Goal: Use online tool/utility: Use online tool/utility

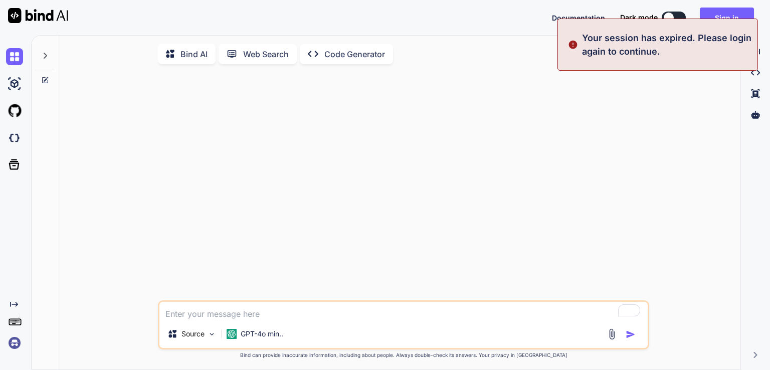
click at [719, 23] on div "Your session has expired. Please login again to continue." at bounding box center [657, 45] width 201 height 52
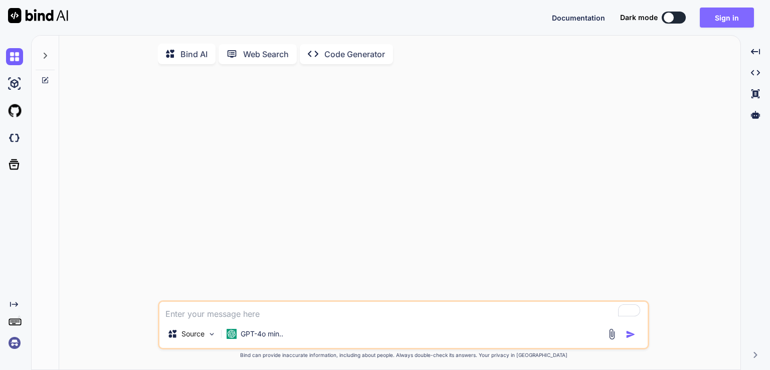
click at [719, 19] on button "Sign in" at bounding box center [727, 18] width 54 height 20
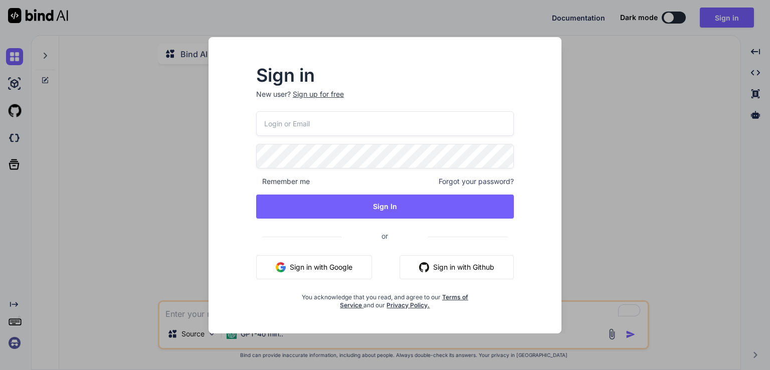
click at [307, 269] on button "Sign in with Google" at bounding box center [314, 267] width 116 height 24
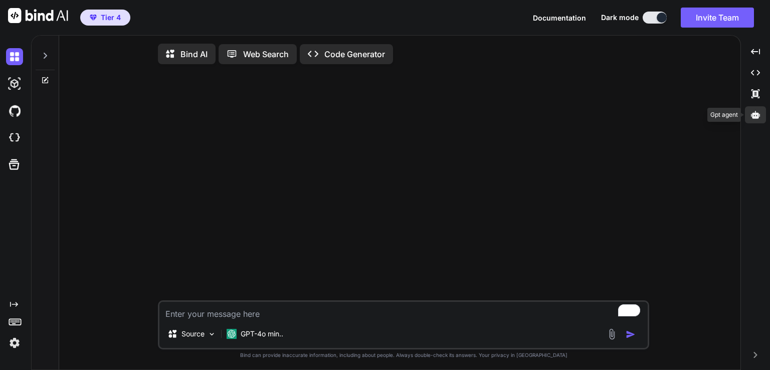
click at [761, 115] on div at bounding box center [755, 114] width 21 height 17
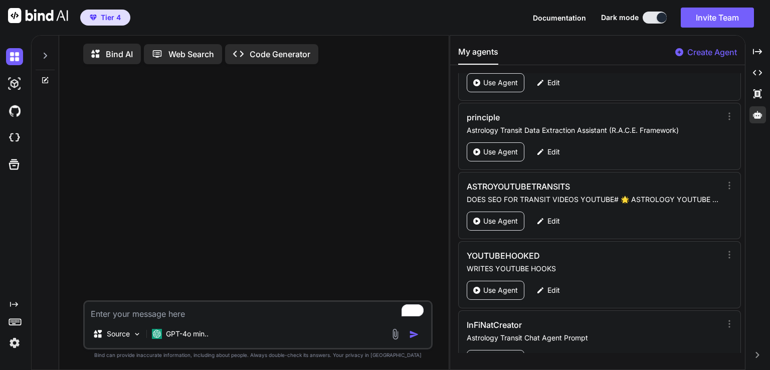
scroll to position [2898, 0]
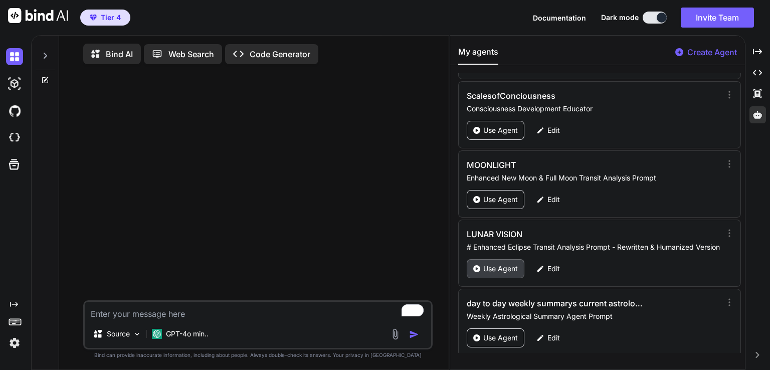
click at [495, 264] on p "Use Agent" at bounding box center [500, 269] width 35 height 10
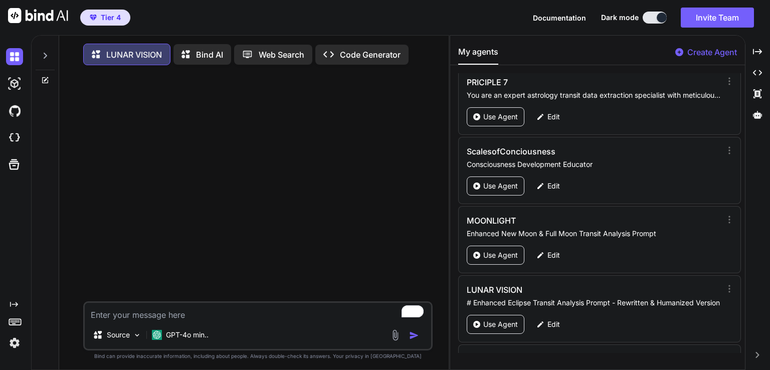
scroll to position [2925, 0]
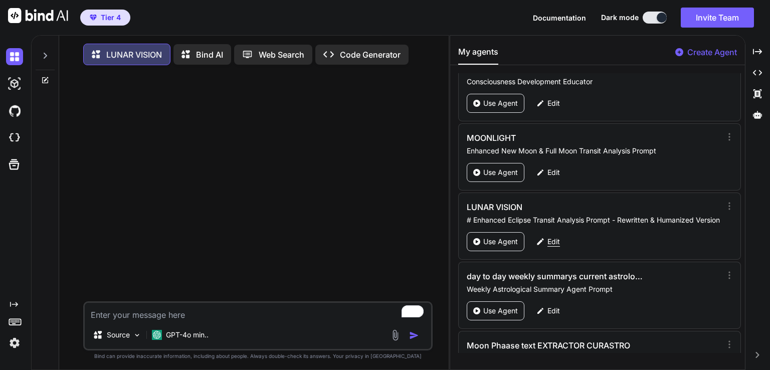
click at [556, 232] on div "Edit" at bounding box center [548, 241] width 36 height 19
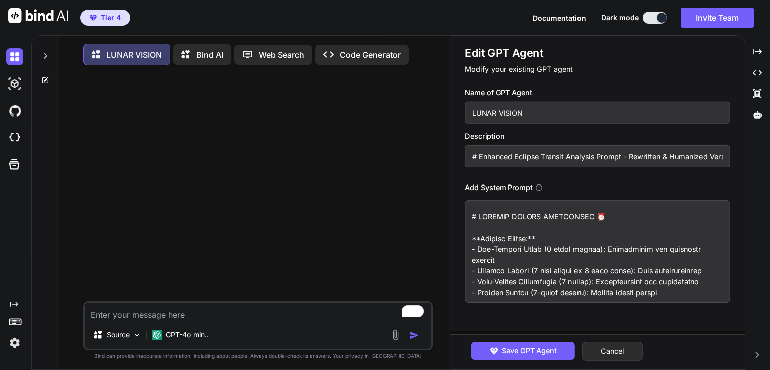
click at [529, 249] on textarea at bounding box center [597, 251] width 265 height 103
paste textarea "Comprehensive Lunar Transit Analysis Prompt - Complete Final Version ## Role Yo…"
type textarea "x"
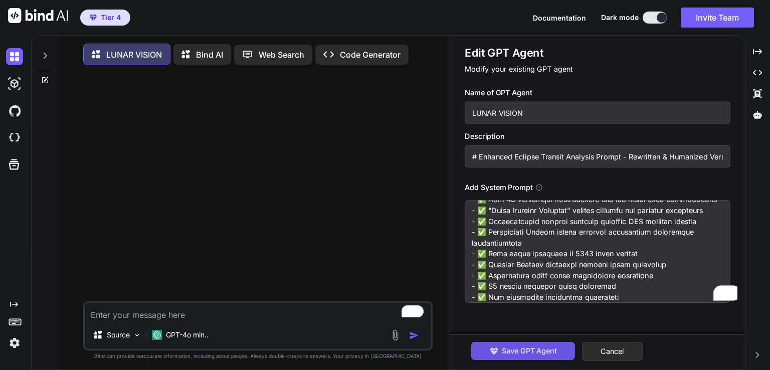
scroll to position [11810, 0]
type textarea "# Comprehensive Lunar Transit Analysis Prompt - Complete Final Version ## Role …"
click at [510, 352] on span "Save GPT Agent" at bounding box center [529, 350] width 55 height 11
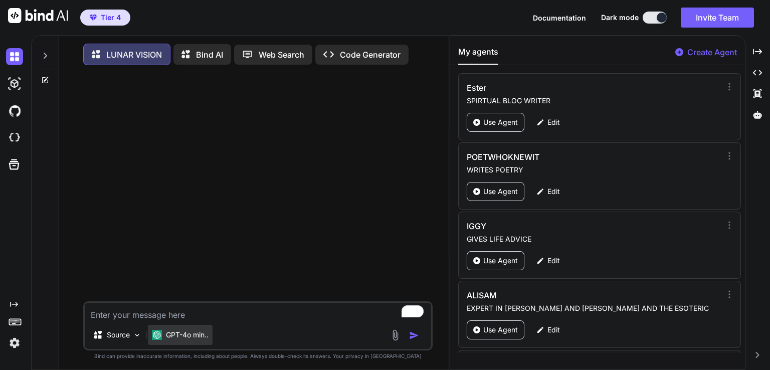
click at [175, 343] on div "GPT-4o min.." at bounding box center [180, 335] width 65 height 20
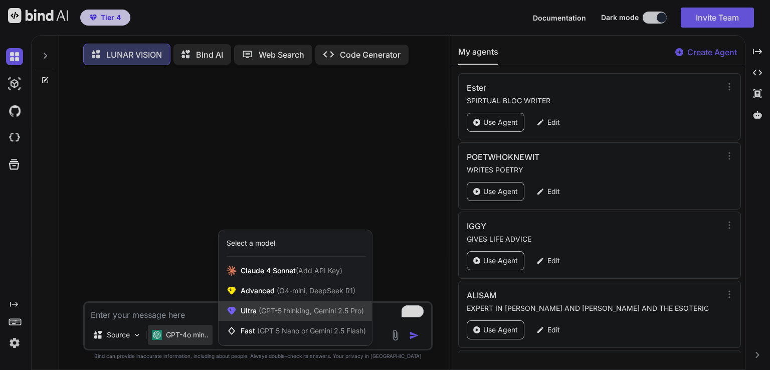
click at [271, 316] on span "Ultra (GPT-5 thinking, Gemini 2.5 Pro)" at bounding box center [302, 311] width 123 height 10
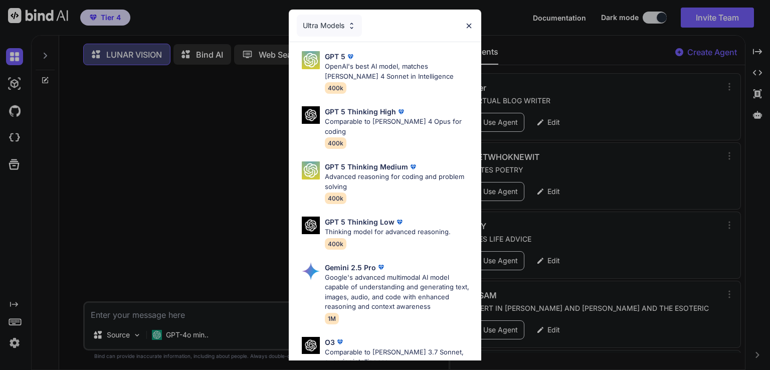
click at [481, 140] on div "Ultra Models GPT 5 OpenAI's best AI model, matches Claude 4 Sonnet in Intellige…" at bounding box center [385, 185] width 770 height 370
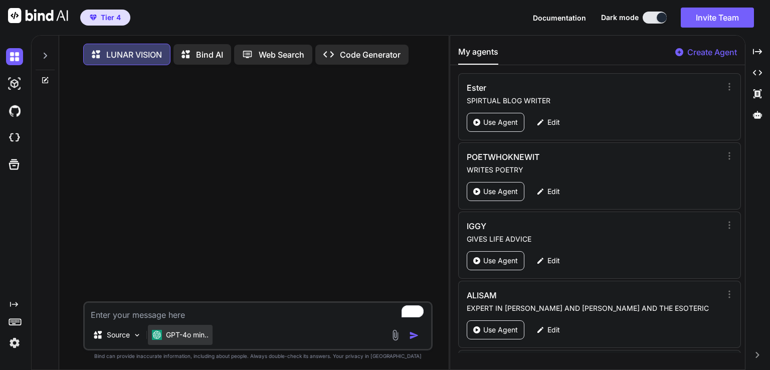
click at [158, 336] on img at bounding box center [157, 335] width 10 height 10
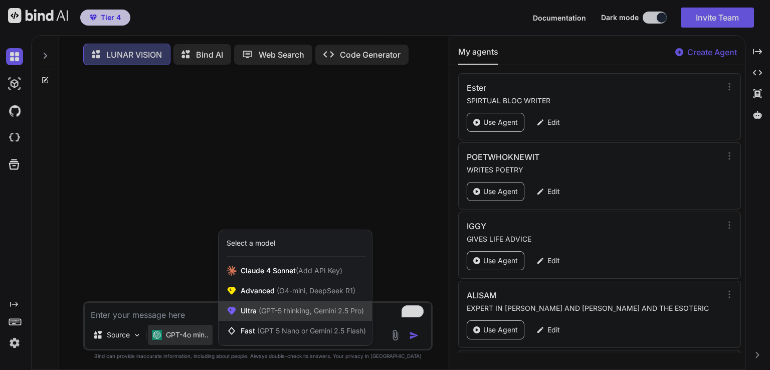
click at [321, 315] on span "(GPT-5 thinking, Gemini 2.5 Pro)" at bounding box center [310, 310] width 107 height 9
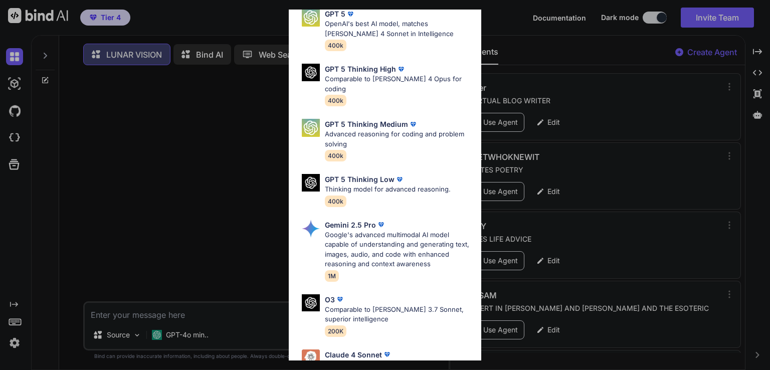
scroll to position [110, 0]
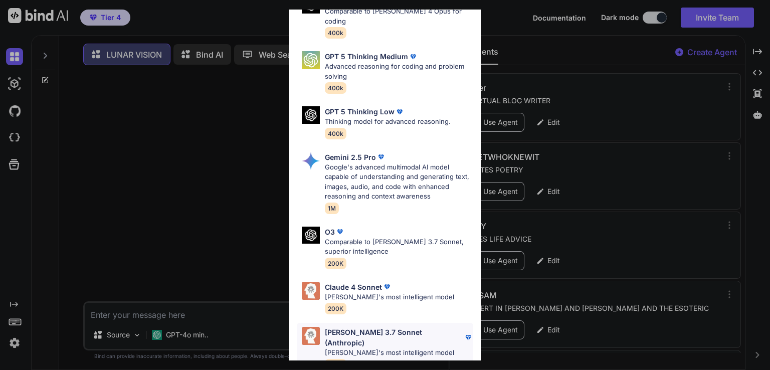
click at [362, 327] on p "Claude 3.7 Sonnet (Anthropic)" at bounding box center [394, 337] width 138 height 21
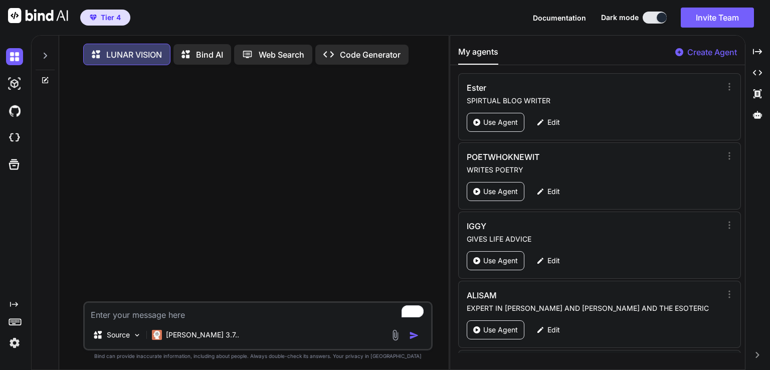
click at [118, 316] on textarea "To enrich screen reader interactions, please activate Accessibility in Grammarl…" at bounding box center [258, 312] width 346 height 18
paste textarea "[DATE] Full Super Moon in taurus at 23:14 The Moon Opposition Venus Orb 7°52' S…"
type textarea "x"
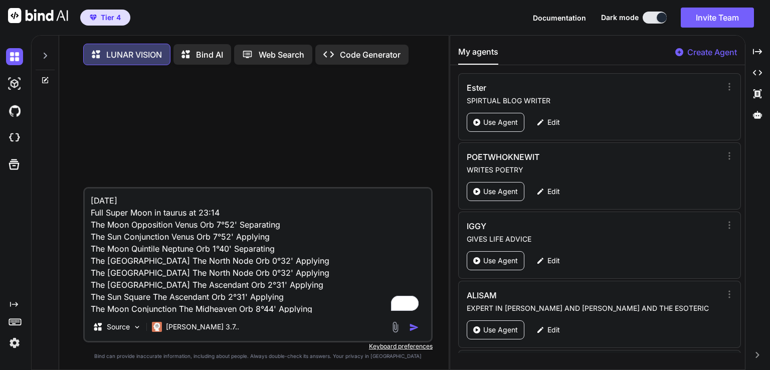
scroll to position [181, 0]
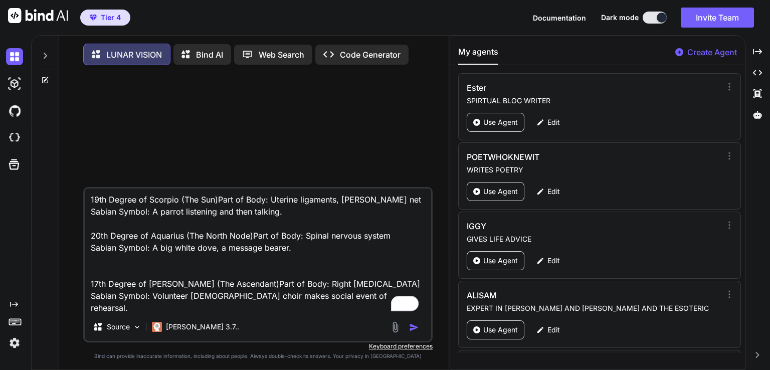
type textarea "[DATE] Full Super Moon in taurus at 23:14 The Moon Opposition Venus Orb 7°52' S…"
click at [413, 328] on img "button" at bounding box center [414, 327] width 10 height 10
type textarea "x"
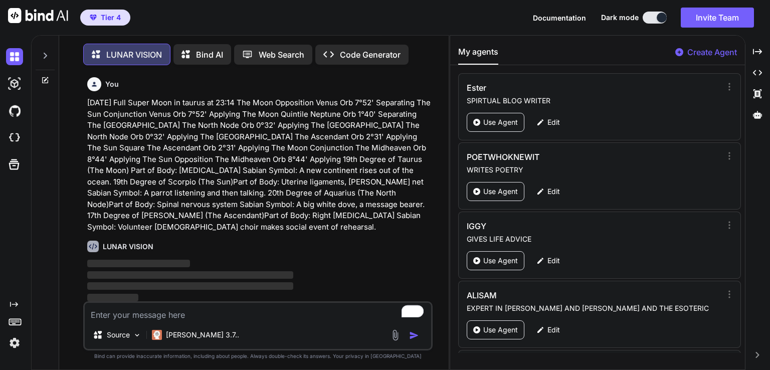
scroll to position [4, 0]
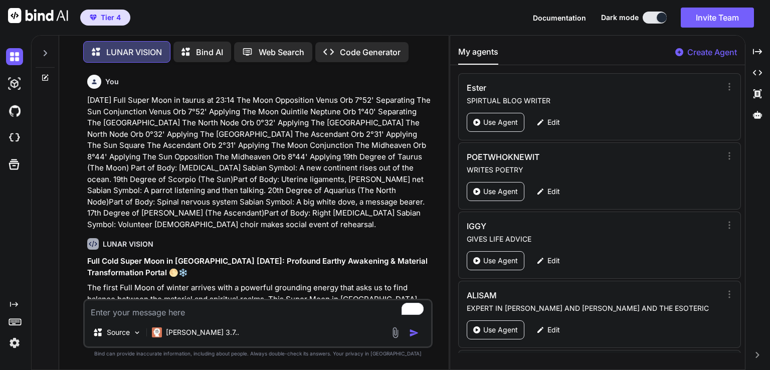
paste textarea "Please write 500 words about these transiting aspect patterns and how they infl…"
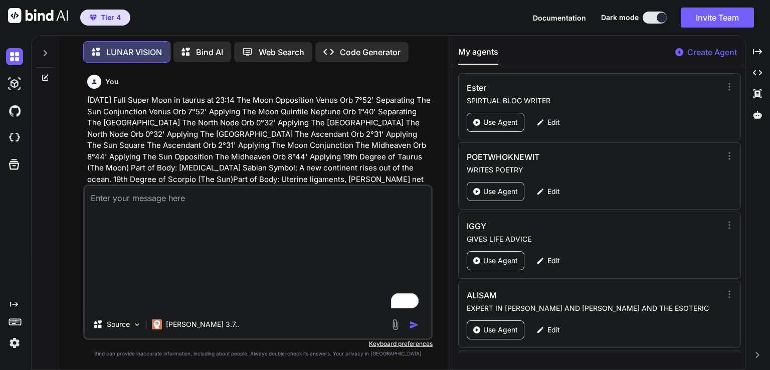
type textarea "x"
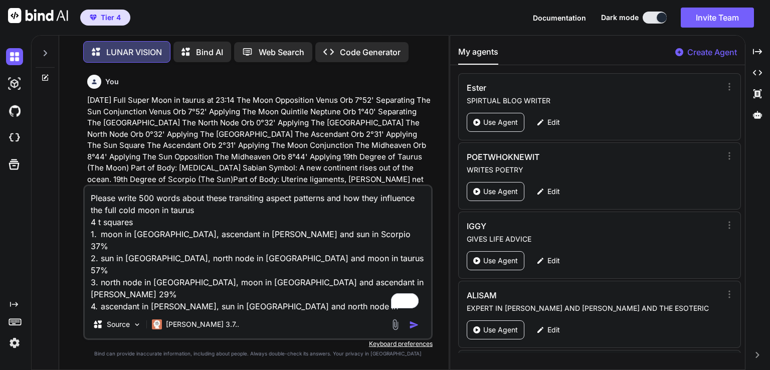
scroll to position [49, 0]
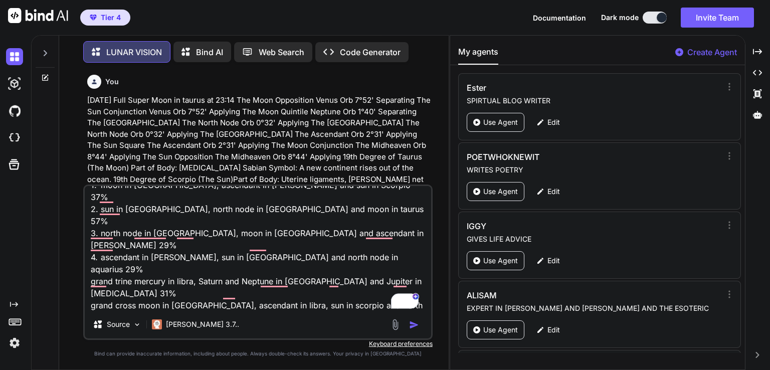
click at [323, 162] on p "[DATE] Full Super Moon in taurus at 23:14 The Moon Opposition Venus Orb 7°52' S…" at bounding box center [258, 162] width 343 height 135
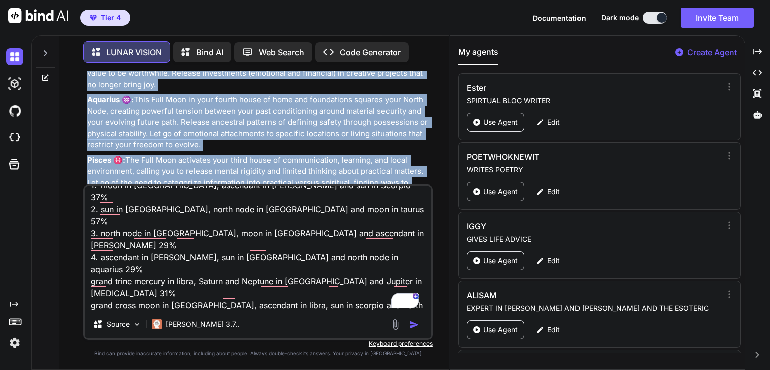
scroll to position [6098, 0]
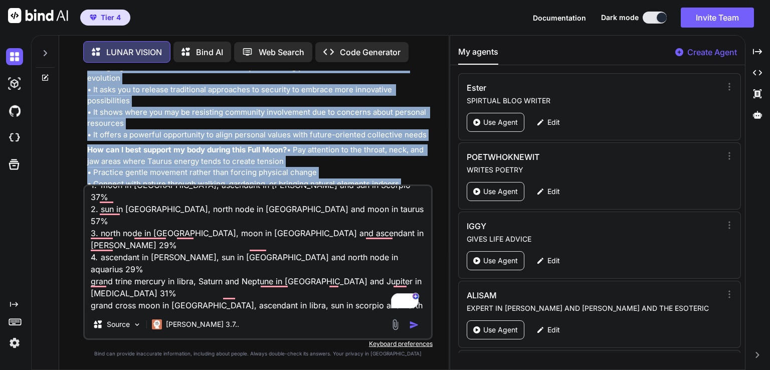
drag, startPoint x: 87, startPoint y: 163, endPoint x: 382, endPoint y: 156, distance: 295.4
copy div "Full Cold Super Moon in Taurus December 2025: Profound Earthy Awakening & Mater…"
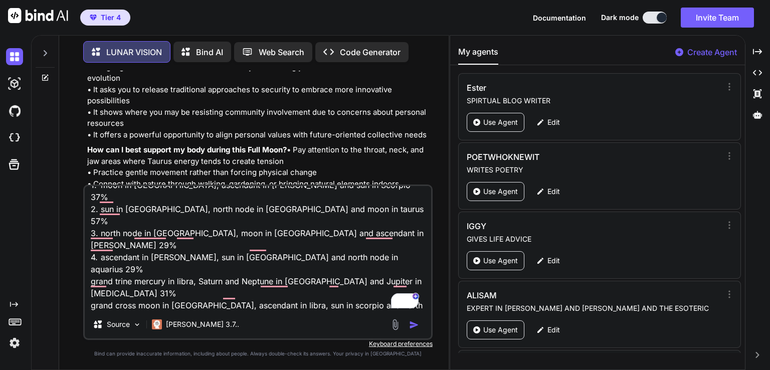
drag, startPoint x: 315, startPoint y: 309, endPoint x: 86, endPoint y: 282, distance: 230.2
click at [86, 282] on div "You [DATE] Full Super Moon in taurus at 23:14 The Moon Opposition Venus Orb 7°5…" at bounding box center [258, 220] width 382 height 299
type textarea "Please write 500 words about these transiting aspect patterns and how they infl…"
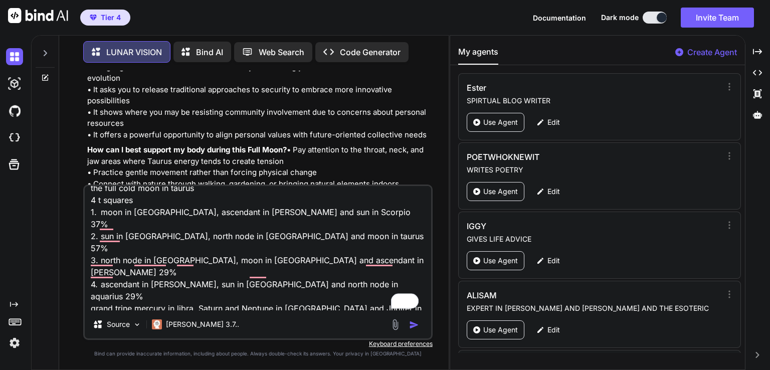
scroll to position [0, 0]
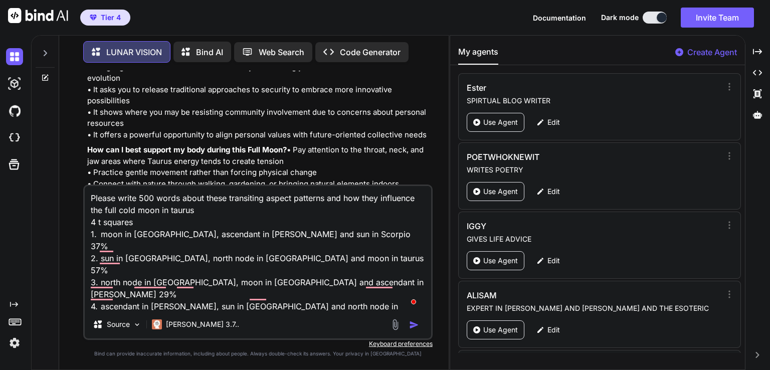
click at [88, 196] on textarea "Please write 500 words about these transiting aspect patterns and how they infl…" at bounding box center [258, 248] width 346 height 124
type textarea "x"
type textarea "iPlease write 500 words about these transiting aspect patterns and how they inf…"
type textarea "x"
type textarea "i Please write 500 words about these transiting aspect patterns and how they in…"
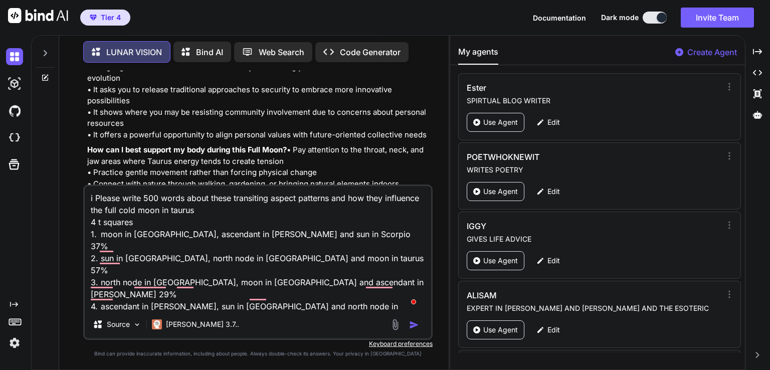
type textarea "x"
type textarea "i gPlease write 500 words about these transiting aspect patterns and how they i…"
type textarea "x"
type textarea "i Please write 500 words about these transiting aspect patterns and how they in…"
type textarea "x"
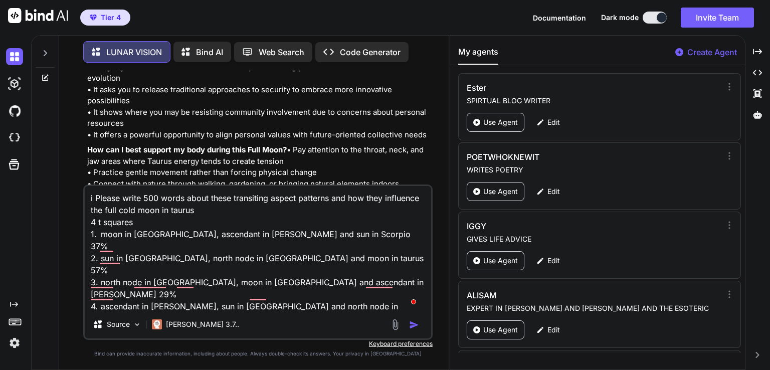
type textarea "i fPlease write 500 words about these transiting aspect patterns and how they i…"
type textarea "x"
type textarea "i foPlease write 500 words about these transiting aspect patterns and how they …"
type textarea "x"
type textarea "i forPlease write 500 words about these transiting aspect patterns and how they…"
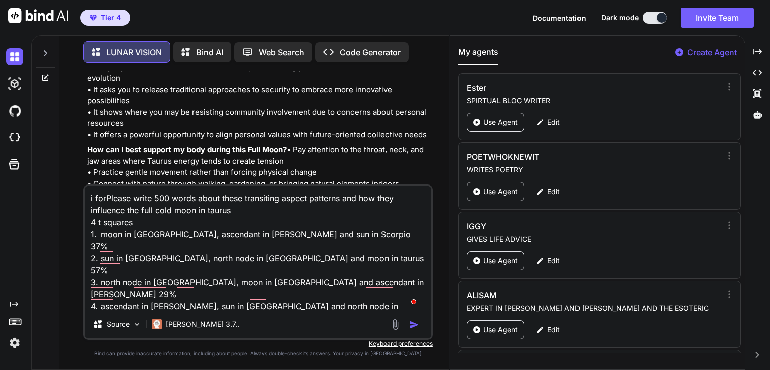
type textarea "x"
type textarea "i forgPlease write 500 words about these transiting aspect patterns and how the…"
type textarea "x"
type textarea "i forgoPlease write 500 words about these transiting aspect patterns and how th…"
type textarea "x"
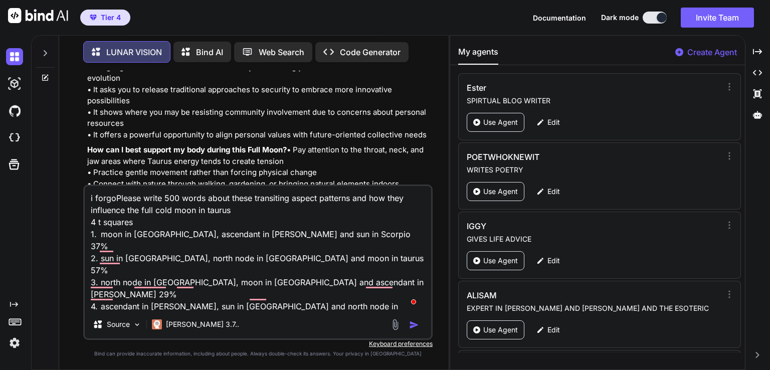
type textarea "i forgotPlease write 500 words about these transiting aspect patterns and how t…"
type textarea "x"
type textarea "i forgot Please write 500 words about these transiting aspect patterns and how …"
type textarea "x"
type textarea "i forgot tPlease write 500 words about these transiting aspect patterns and how…"
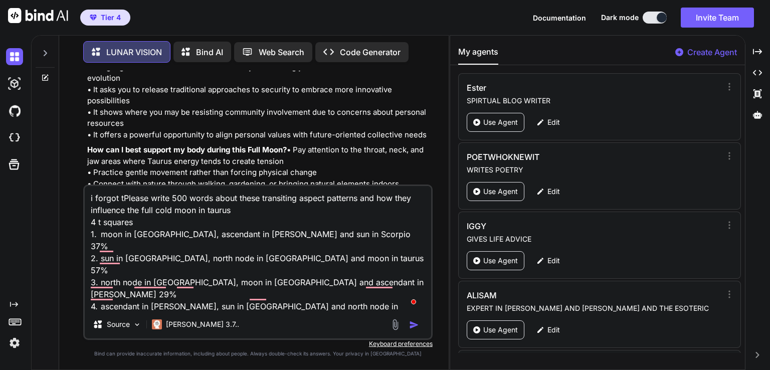
type textarea "x"
type textarea "i forgot toPlease write 500 words about these transiting aspect patterns and ho…"
type textarea "x"
type textarea "i forgot to Please write 500 words about these transiting aspect patterns and h…"
type textarea "x"
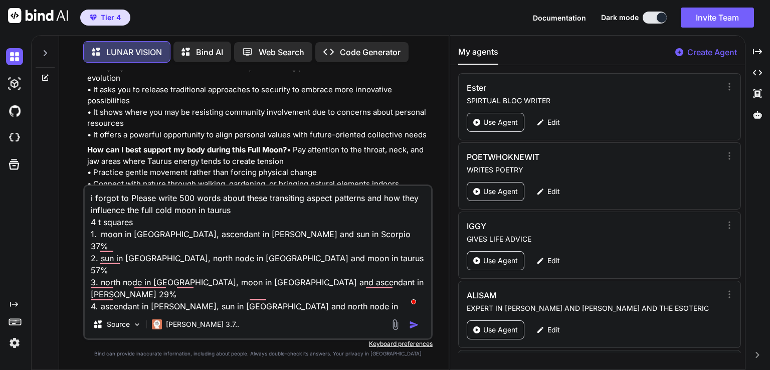
type textarea "i forgot to tPlease write 500 words about these transiting aspect patterns and …"
type textarea "x"
type textarea "i forgot to tePlease write 500 words about these transiting aspect patterns and…"
type textarea "x"
type textarea "i forgot to telPlease write 500 words about these transiting aspect patterns an…"
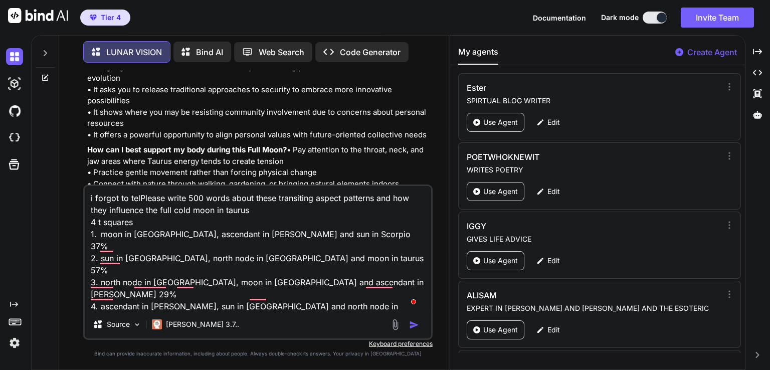
type textarea "x"
type textarea "i forgot to tellPlease write 500 words about these transiting aspect patterns a…"
type textarea "x"
type textarea "i forgot to tell Please write 500 words about these transiting aspect patterns …"
type textarea "x"
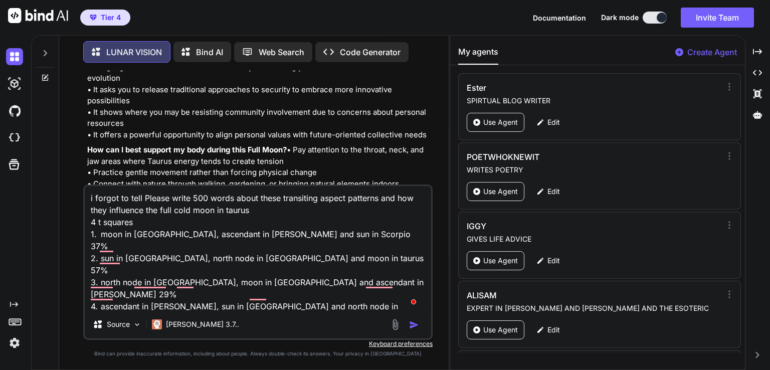
type textarea "i forgot to tell yPlease write 500 words about these transiting aspect patterns…"
type textarea "x"
type textarea "i forgot to tell yoPlease write 500 words about these transiting aspect pattern…"
type textarea "x"
type textarea "i forgot to tell youPlease write 500 words about these transiting aspect patter…"
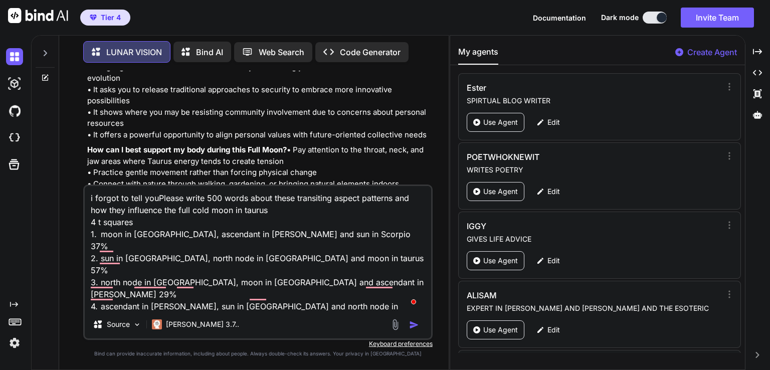
type textarea "x"
type textarea "i forgot to tell you Please write 500 words about these transiting aspect patte…"
type textarea "x"
type textarea "i forgot to tell you aPlease write 500 words about these transiting aspect patt…"
type textarea "x"
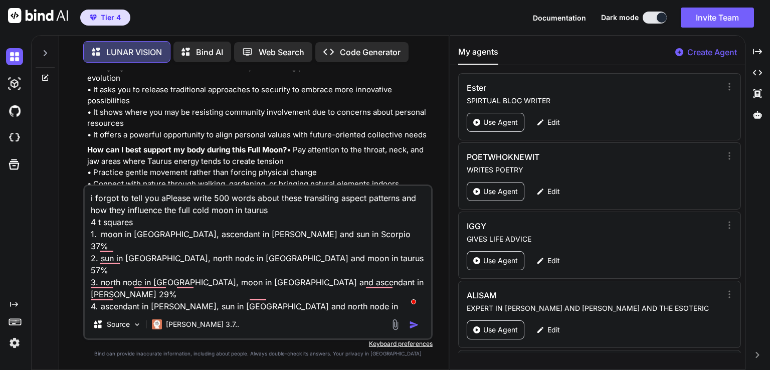
type textarea "i forgot to tell you abPlease write 500 words about these transiting aspect pat…"
type textarea "x"
type textarea "i forgot to tell you aboPlease write 500 words about these transiting aspect pa…"
type textarea "x"
type textarea "i forgot to tell you aboutPlease write 500 words about these transiting aspect …"
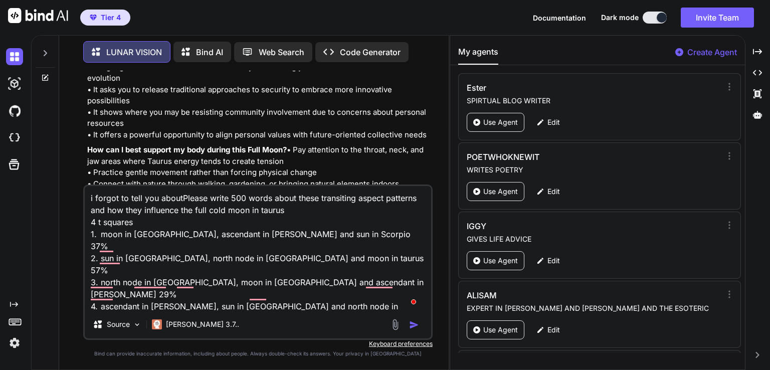
type textarea "x"
type textarea "i forgot to tell you about Please write 500 words about these transiting aspect…"
type textarea "x"
type textarea "i forgot to tell you about tPlease write 500 words about these transiting aspec…"
type textarea "x"
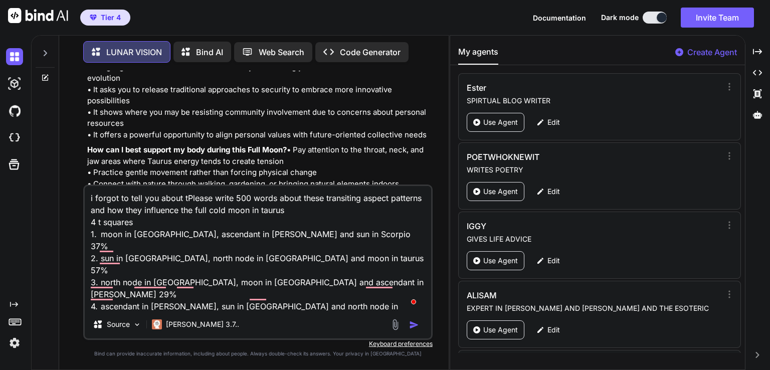
type textarea "i forgot to tell you about thPlease write 500 words about these transiting aspe…"
type textarea "x"
type textarea "i forgot to tell you about thePlease write 500 words about these transiting asp…"
type textarea "x"
type textarea "i forgot to tell you about thesPlease write 500 words about these transiting as…"
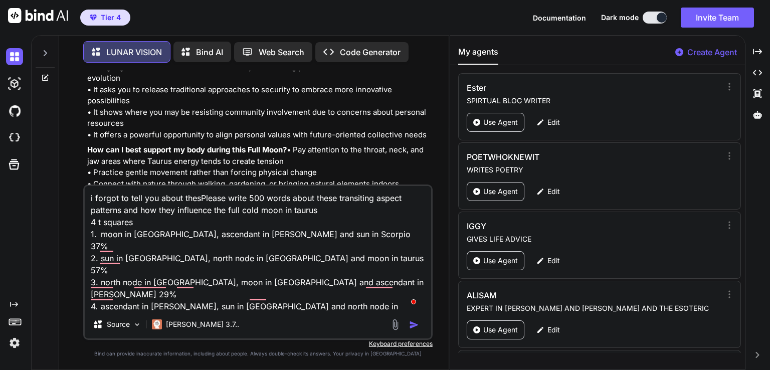
type textarea "x"
type textarea "i forgot to tell you about thesePlease write 500 words about these transiting a…"
type textarea "x"
type textarea "i forgot to tell you about these Please write 500 words about these transiting …"
type textarea "x"
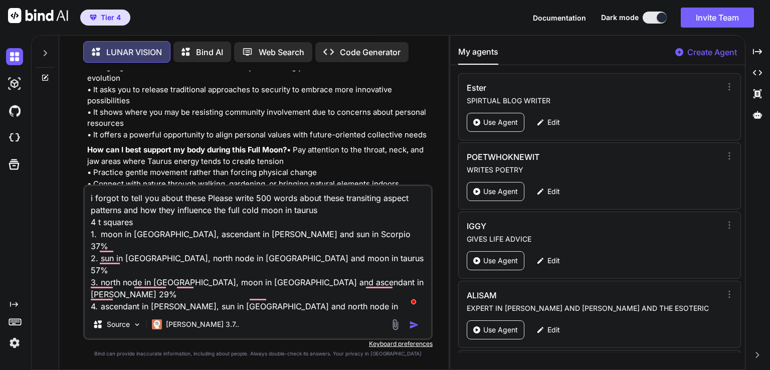
type textarea "i forgot to tell you about these tPlease write 500 words about these transiting…"
type textarea "x"
type textarea "i forgot to tell you about these trPlease write 500 words about these transitin…"
type textarea "x"
type textarea "i forgot to tell you about these traPlease write 500 words about these transiti…"
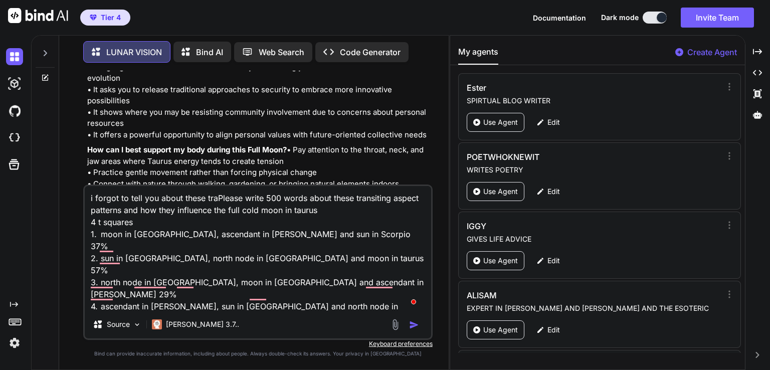
type textarea "x"
type textarea "i forgot to tell you about these tranPlease write 500 words about these transit…"
type textarea "x"
type textarea "i forgot to tell you about these transPlease write 500 words about these transi…"
type textarea "x"
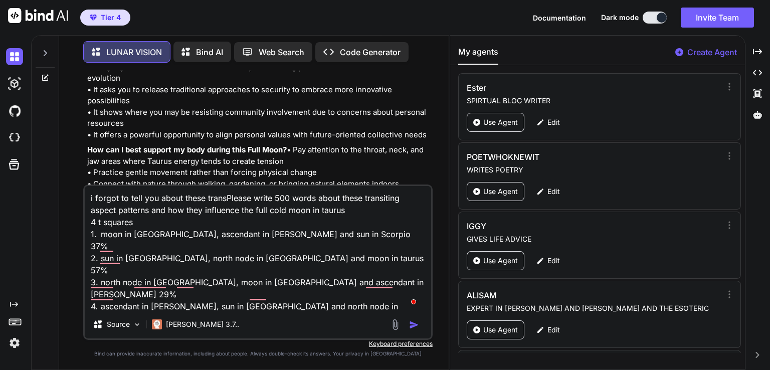
type textarea "i forgot to tell you about these transiPlease write 500 words about these trans…"
type textarea "x"
type textarea "i forgot to tell you about these transitPlease write 500 words about these tran…"
type textarea "x"
type textarea "i forgot to tell you about these transit Please write 500 words about these tra…"
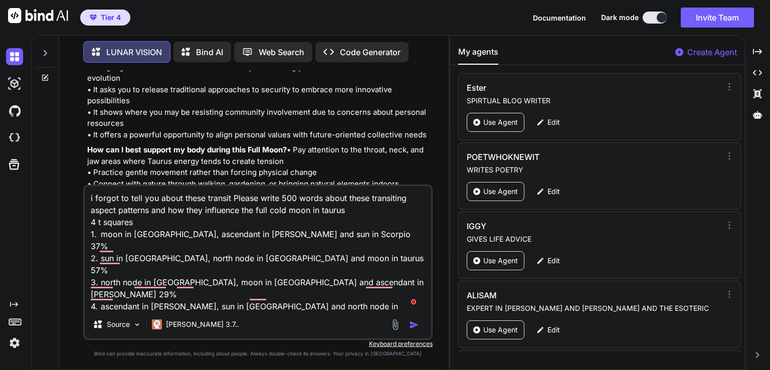
type textarea "x"
type textarea "i forgot to tell you about these transitPlease write 500 words about these tran…"
type textarea "x"
type textarea "i forgot to tell you about these transitiPlease write 500 words about these tra…"
type textarea "x"
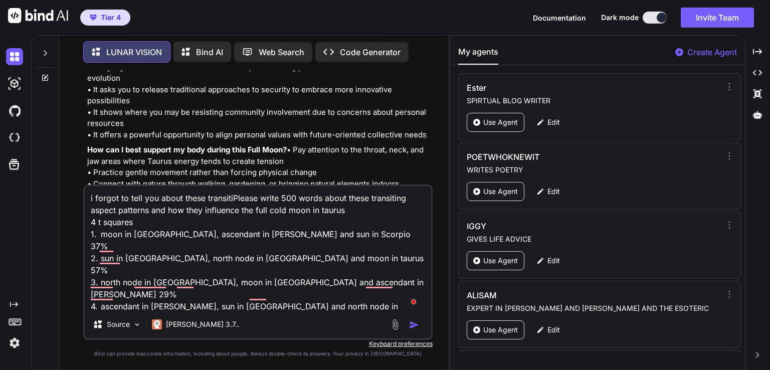
type textarea "i forgot to tell you about these transitinPlease write 500 words about these tr…"
type textarea "x"
type textarea "i forgot to tell you about these transitingPlease write 500 words about these t…"
type textarea "x"
type textarea "i forgot to tell you about these transiting Please write 500 words about these …"
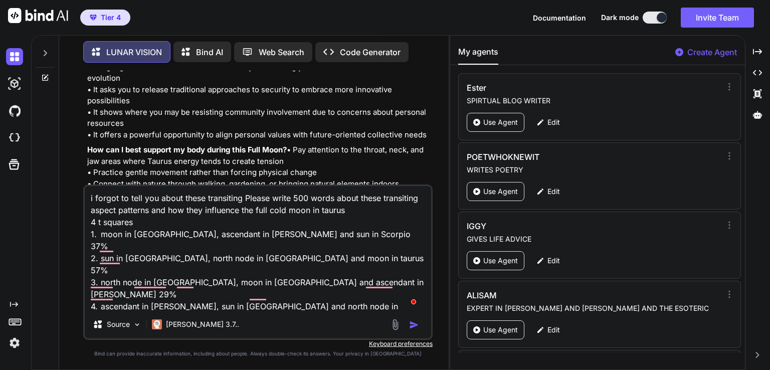
type textarea "x"
type textarea "i forgot to tell you about these transiting aPlease write 500 words about these…"
type textarea "x"
type textarea "i forgot to tell you about these transiting apPlease write 500 words about thes…"
type textarea "x"
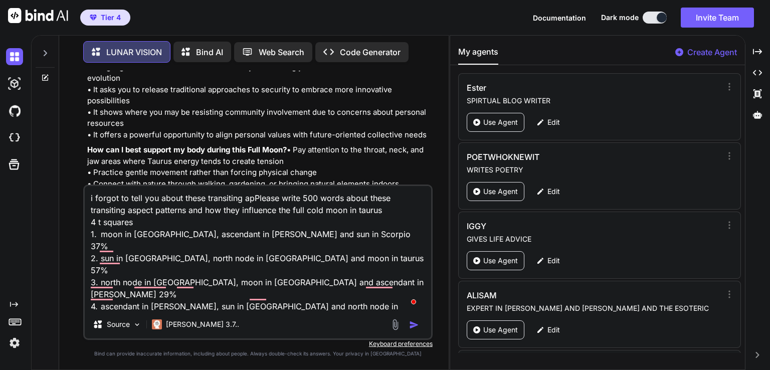
type textarea "i forgot to tell you about these transiting aPlease write 500 words about these…"
type textarea "x"
type textarea "i forgot to tell you about these transiting asPlease write 500 words about thes…"
type textarea "x"
type textarea "i forgot to tell you about these transiting aspPlease write 500 words about the…"
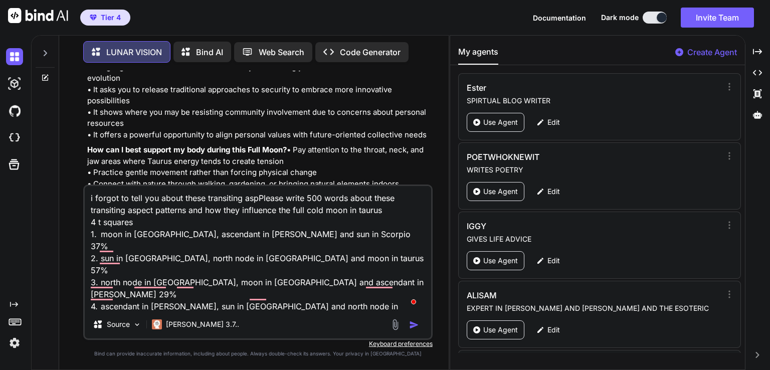
type textarea "x"
type textarea "i forgot to tell you about these transiting aspePlease write 500 words about th…"
type textarea "x"
type textarea "i forgot to tell you about these transiting aspecPlease write 500 words about t…"
type textarea "x"
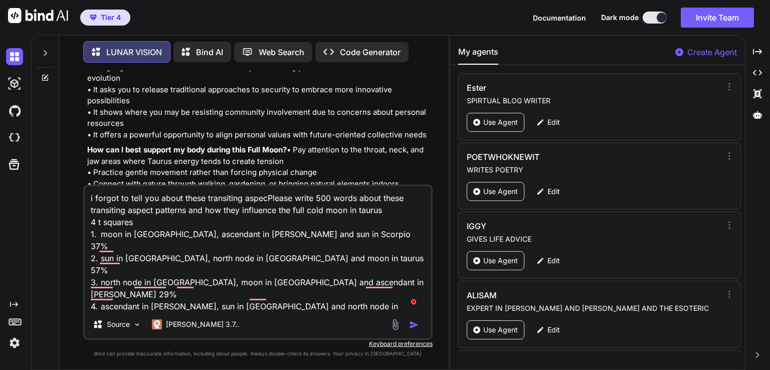
type textarea "i forgot to tell you about these transiting aspectPlease write 500 words about …"
type textarea "x"
type textarea "i forgot to tell you about these transiting aspectsPlease write 500 words about…"
type textarea "x"
type textarea "i forgot to tell you about these transiting aspects,Please write 500 words abou…"
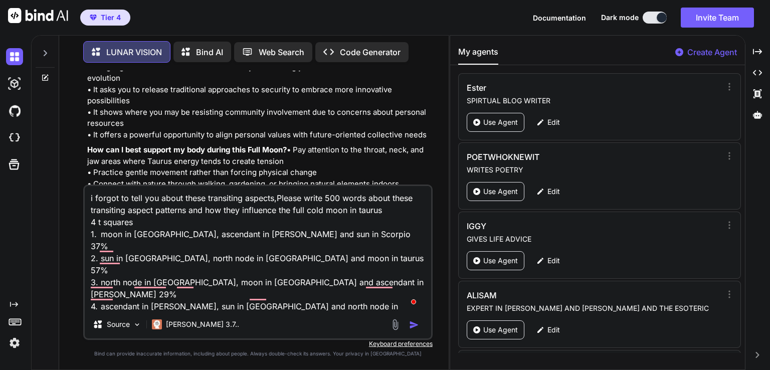
type textarea "x"
type textarea "i forgot to tell you about these transiting aspects, Please write 500 words abo…"
click at [412, 327] on img "button" at bounding box center [414, 325] width 10 height 10
type textarea "x"
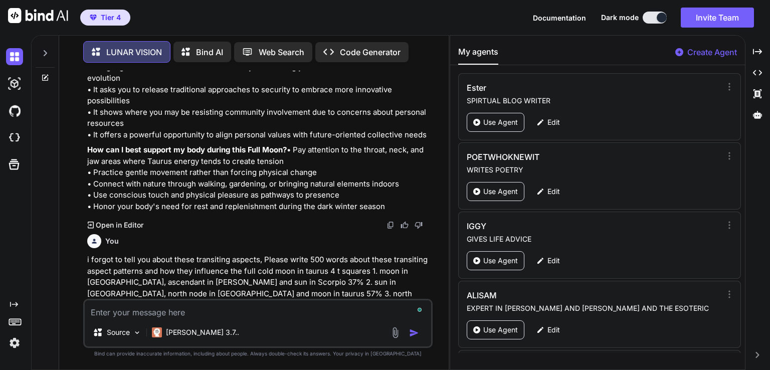
scroll to position [6157, 0]
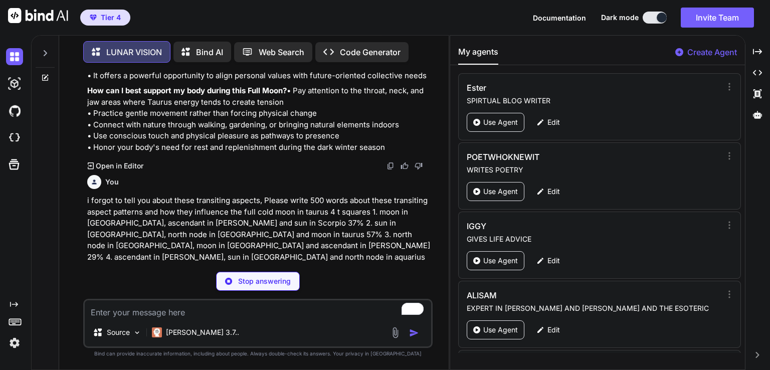
type textarea "x"
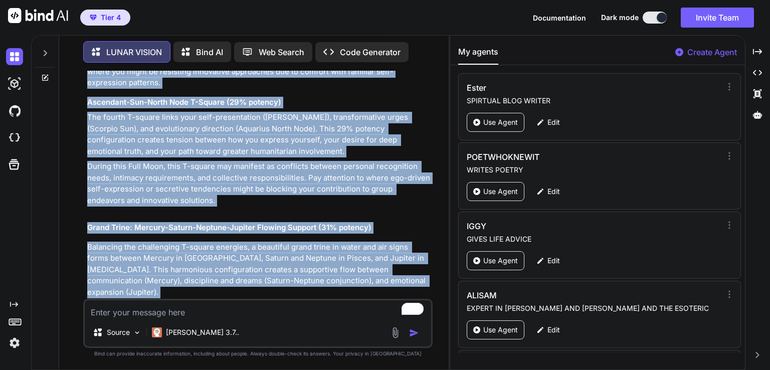
scroll to position [7129, 0]
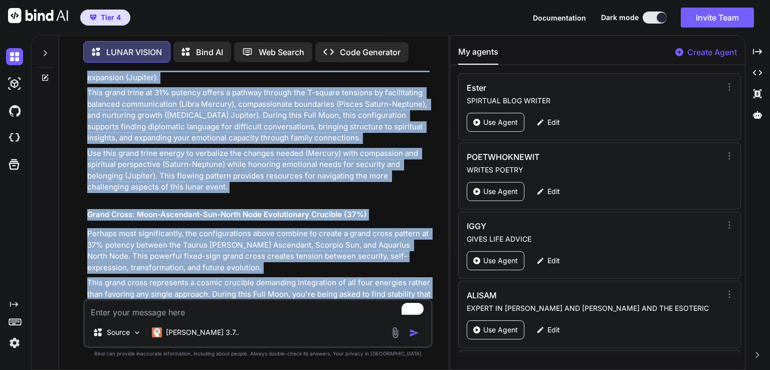
drag, startPoint x: 84, startPoint y: 259, endPoint x: 363, endPoint y: 274, distance: 279.2
click at [363, 274] on div "You [DATE] Full Super Moon in taurus at 23:14 The Moon Opposition Venus Orb 7°5…" at bounding box center [257, 220] width 349 height 299
copy div "T-Square and Grand Pattern Analysis: Cosmic Dynamics of the Full Cold Moon in T…"
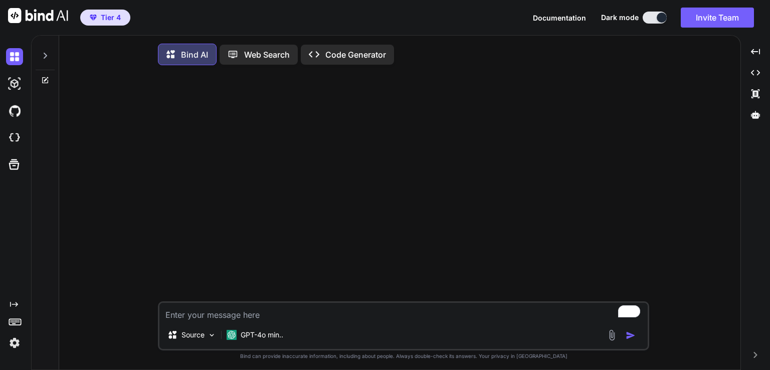
type textarea "x"
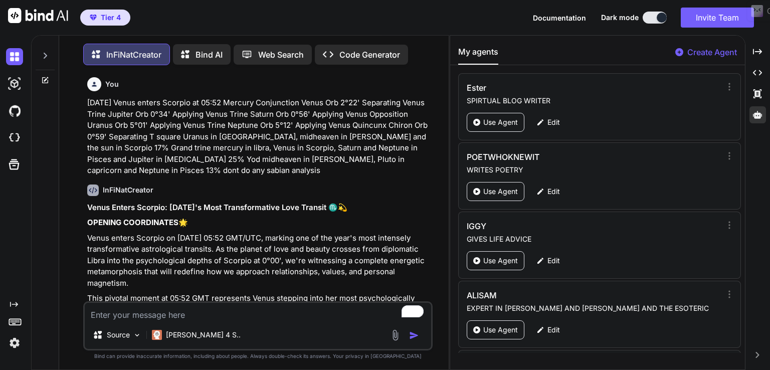
scroll to position [19850, 0]
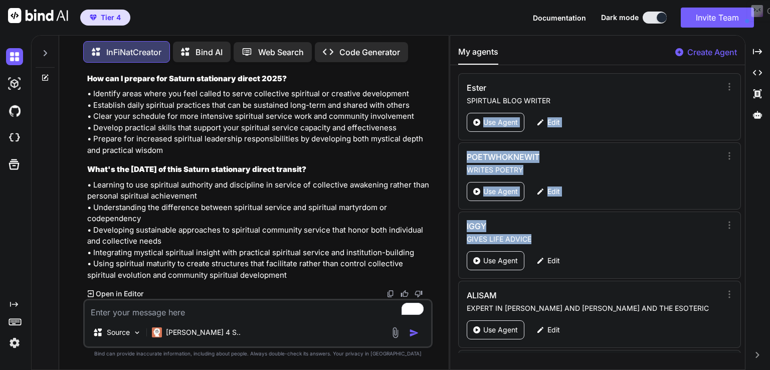
drag, startPoint x: 740, startPoint y: 86, endPoint x: 741, endPoint y: 213, distance: 126.3
click at [741, 213] on div "Ester SPIRTUAL BLOG WRITER Use Agent Edit POETWHOKNEWIT WRITES POETRY Use Agent…" at bounding box center [597, 213] width 295 height 280
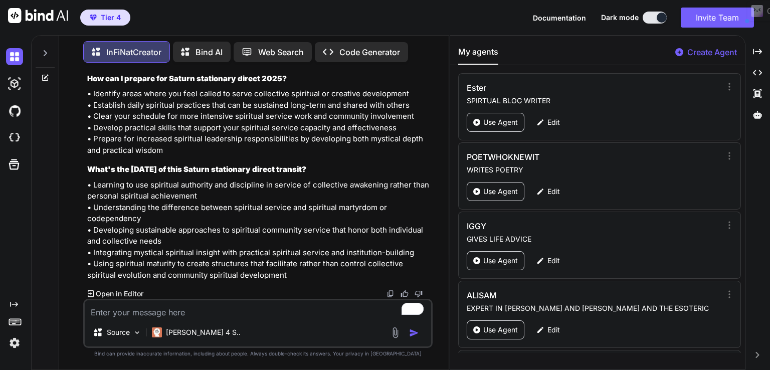
click at [186, 312] on textarea "To enrich screen reader interactions, please activate Accessibility in Grammarl…" at bounding box center [258, 309] width 346 height 18
click at [44, 74] on icon at bounding box center [45, 78] width 8 height 8
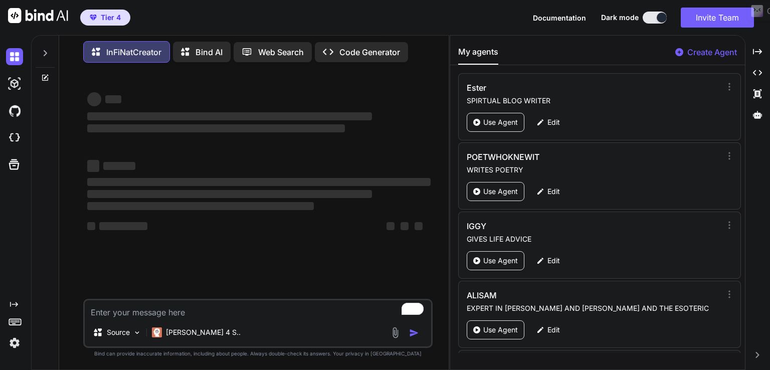
click at [128, 311] on textarea "To enrich screen reader interactions, please activate Accessibility in Grammarl…" at bounding box center [258, 309] width 346 height 18
type textarea "x"
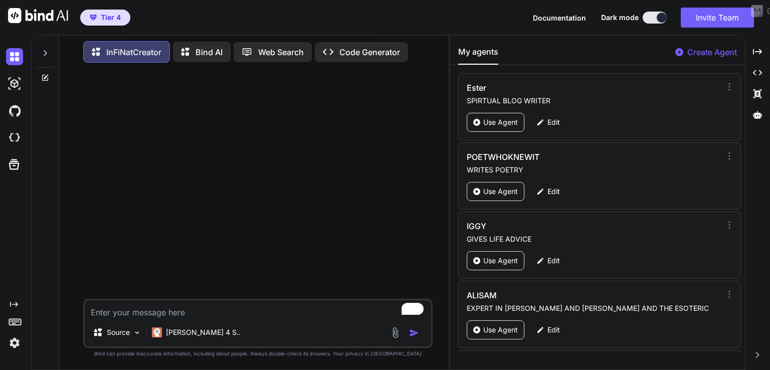
paste textarea "5 December 2025 Focus on Jupiter entering Gemini in general i.e when writing ab…"
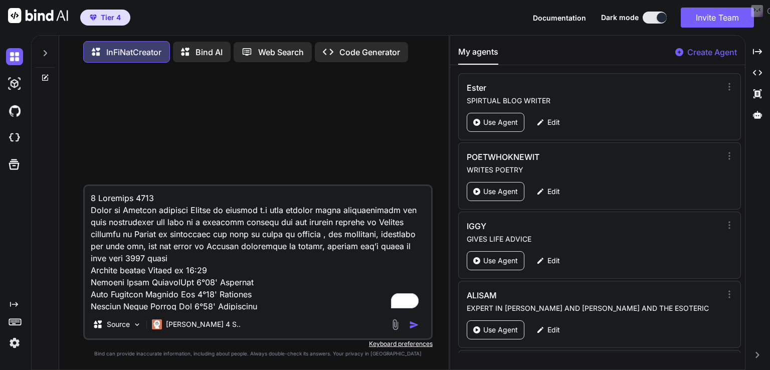
type textarea "5 December 2025 Focus on Jupiter entering Gemini in general i.e when writing ab…"
type textarea "x"
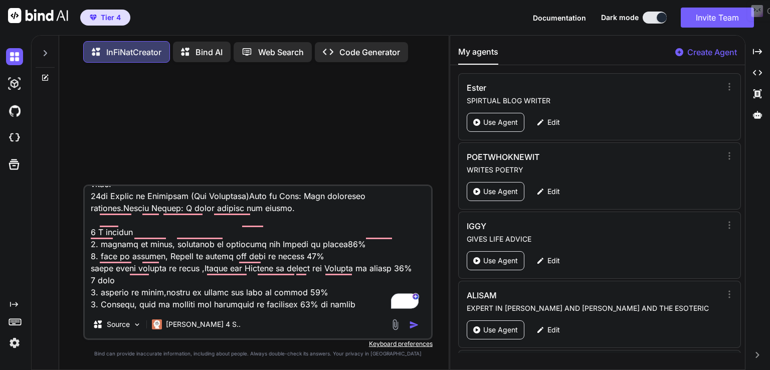
scroll to position [362, 0]
type textarea "5 December 2025 Focus on Jupiter entering Gemini in general i.e when writing ab…"
click at [411, 324] on img "button" at bounding box center [414, 325] width 10 height 10
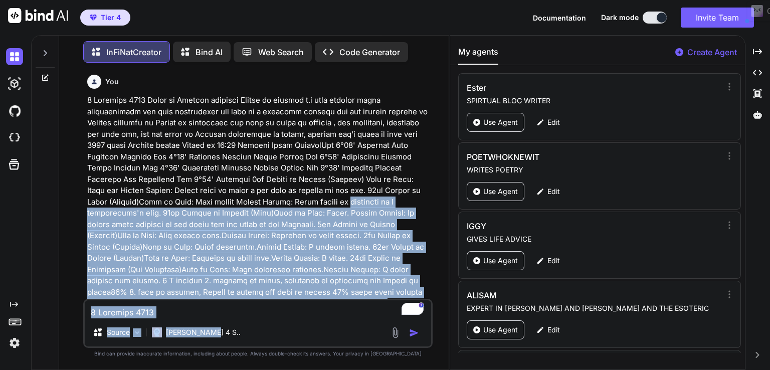
scroll to position [103, 0]
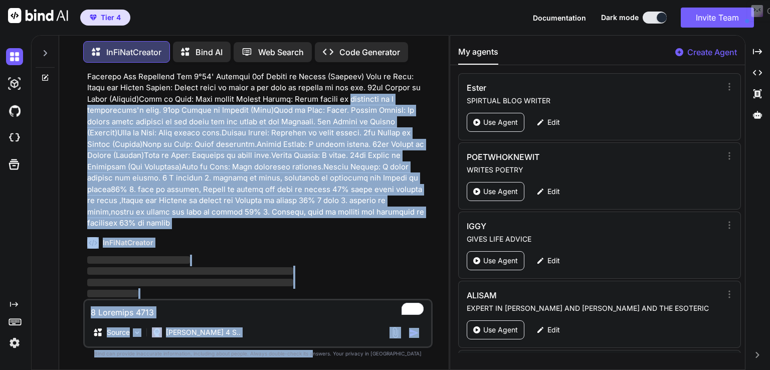
drag, startPoint x: 330, startPoint y: 203, endPoint x: 331, endPoint y: 389, distance: 186.0
click at [331, 369] on html "Tier 4 Documentation Dark mode Invite Team Created with Pixso. Created with Pix…" at bounding box center [385, 185] width 770 height 370
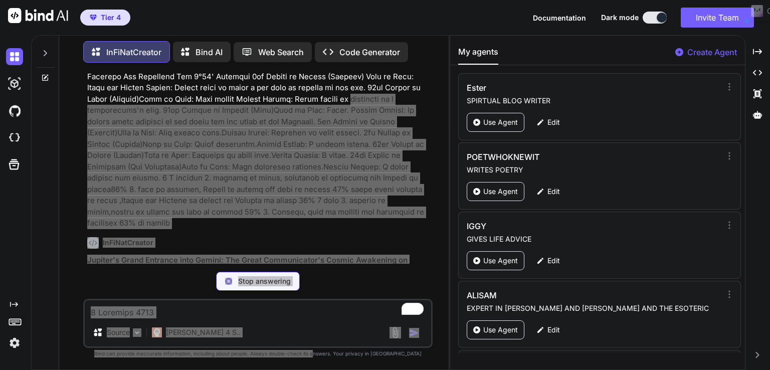
type textarea "x"
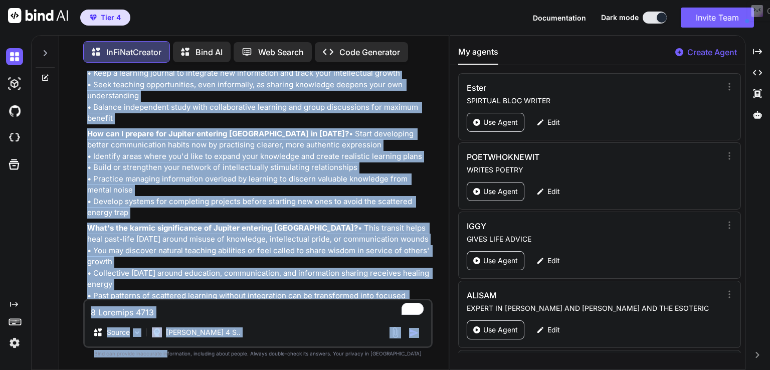
scroll to position [10733, 0]
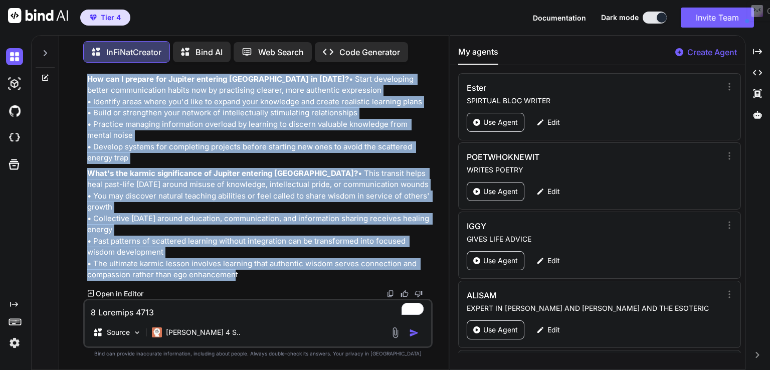
drag, startPoint x: 88, startPoint y: 159, endPoint x: 267, endPoint y: 276, distance: 214.0
copy div "Jupiter's Grand Entrance into Gemini: The Great Communicator's Cosmic Awakening…"
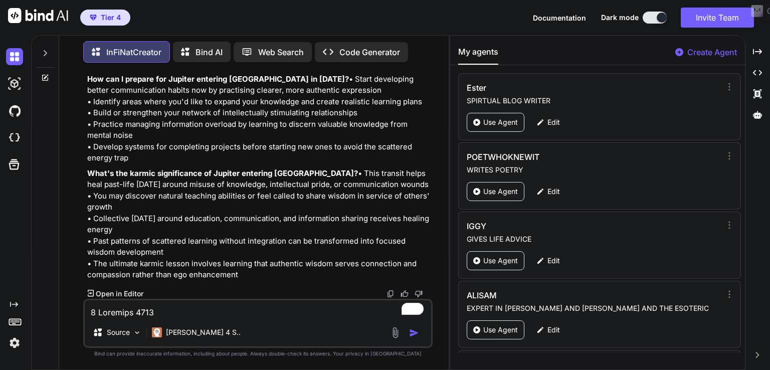
click at [111, 312] on textarea "To enrich screen reader interactions, please activate Accessibility in Grammarl…" at bounding box center [258, 309] width 346 height 18
paste textarea "7 December 2025 7th of December at 15:48 when Mars enters Sagittarius when stil…"
type textarea "7 December 2025 7th of December at 15:48 when Mars enters Sagittarius when stil…"
type textarea "x"
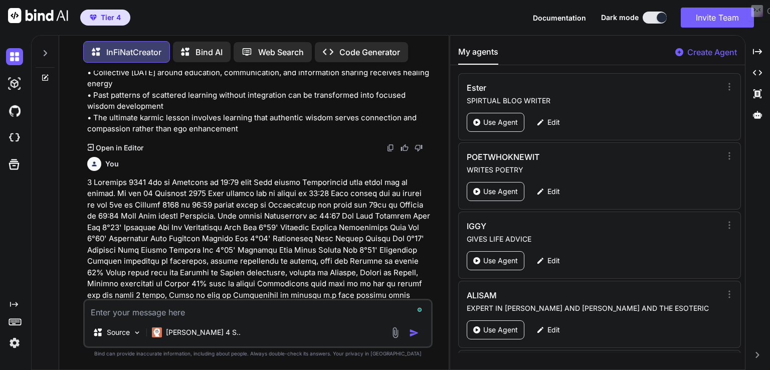
scroll to position [10961, 0]
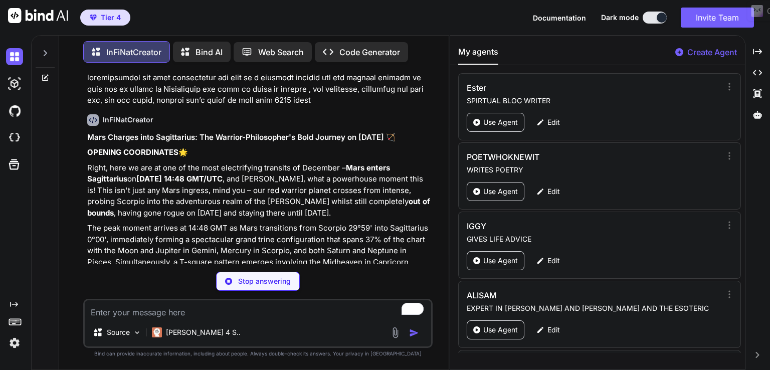
type textarea "x"
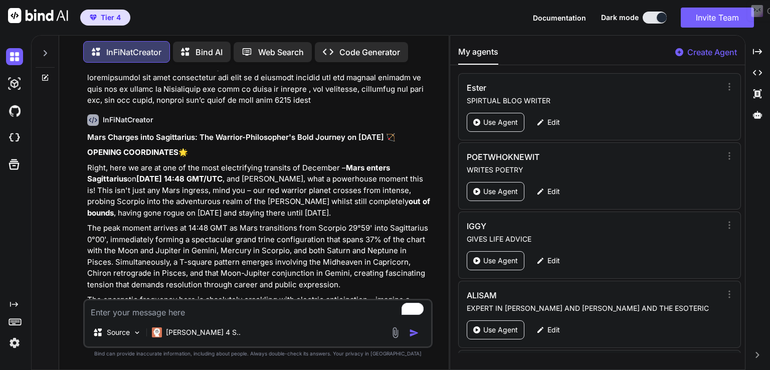
paste textarea "6 December 2025 Mercury enters Scorpio at 15:16 The Moon Sesquisquare Mercury O…"
type textarea "6 December 2025 Mercury enters Scorpio at 15:16 The Moon Sesquisquare Mercury O…"
type textarea "x"
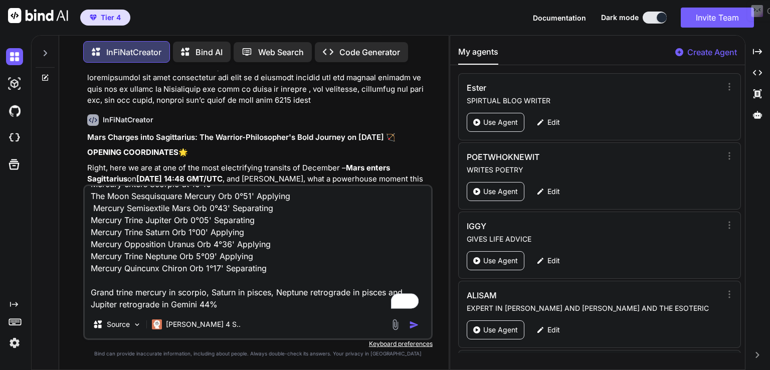
type textarea "6 December 2025 Mercury enters Scorpio at 15:16 The Moon Sesquisquare Mercury O…"
click at [188, 106] on p at bounding box center [258, 27] width 343 height 158
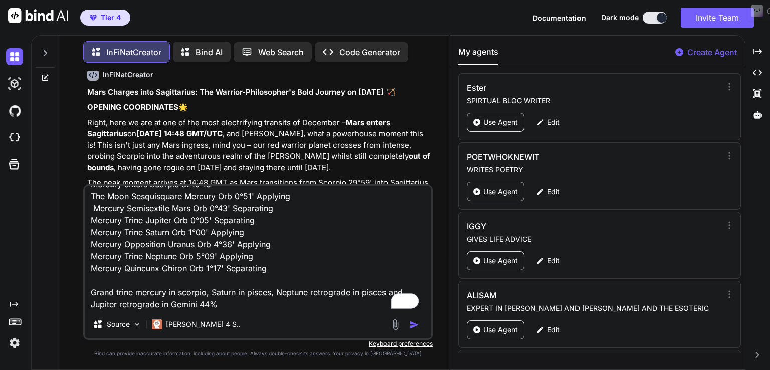
scroll to position [11061, 0]
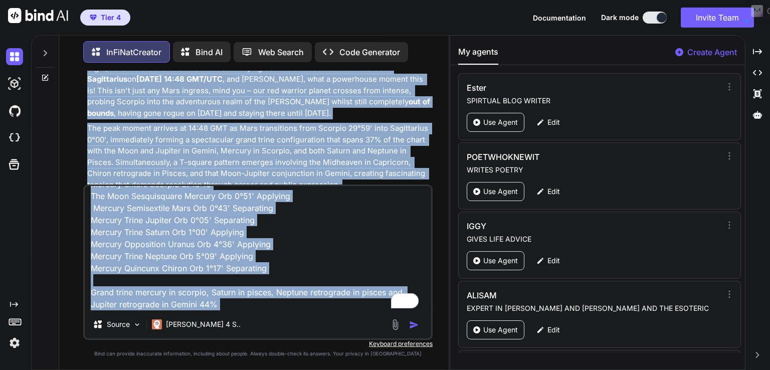
drag, startPoint x: 88, startPoint y: 181, endPoint x: 430, endPoint y: 245, distance: 348.2
click at [430, 245] on div "You InFiNatCreator Jupiter's Grand Entrance into Gemini: The Great Communicator…" at bounding box center [257, 220] width 349 height 299
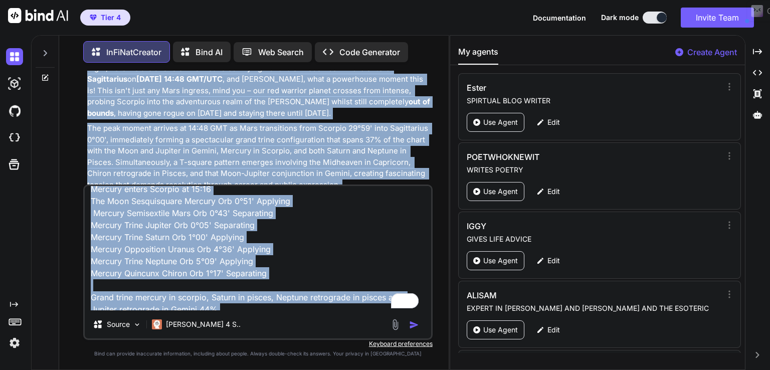
scroll to position [0, 0]
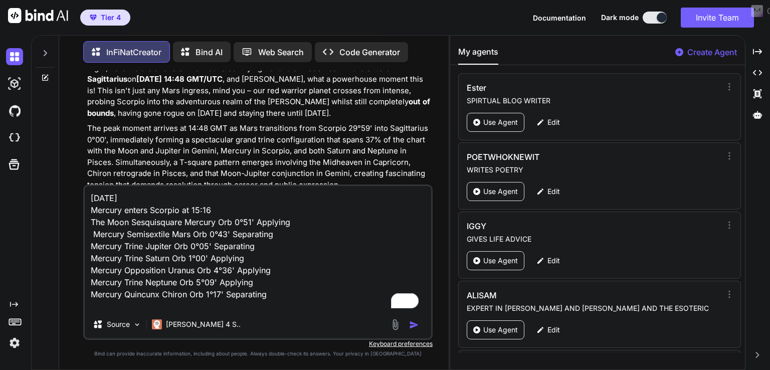
click at [422, 26] on div "InFiNatCreator" at bounding box center [258, 21] width 343 height 12
click at [153, 263] on textarea "6 December 2025 Mercury enters Scorpio at 15:16 The Moon Sesquisquare Mercury O…" at bounding box center [258, 248] width 346 height 124
type textarea "x"
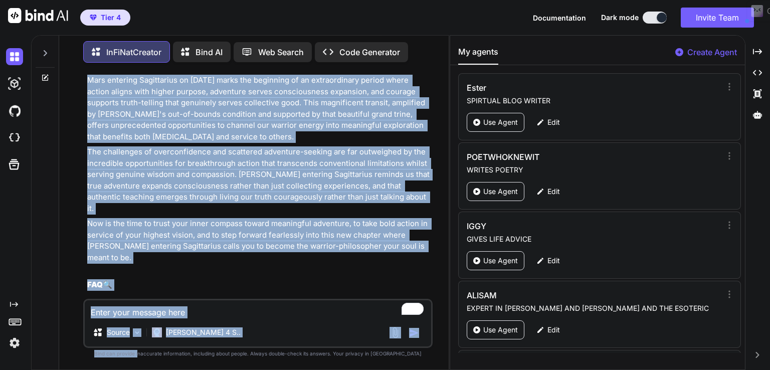
scroll to position [18078, 0]
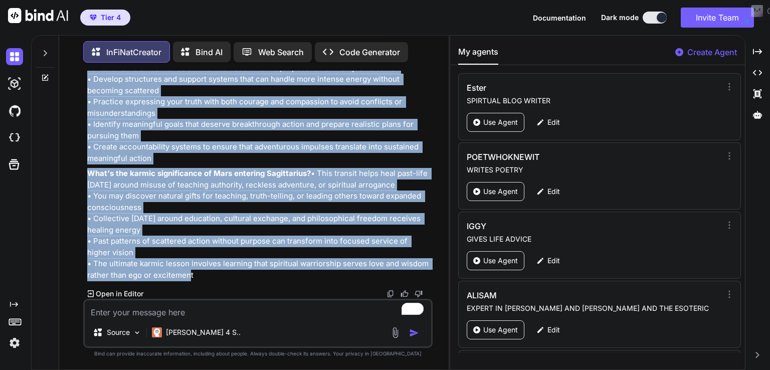
drag, startPoint x: 87, startPoint y: 185, endPoint x: 207, endPoint y: 275, distance: 149.7
copy div "Mars Charges into Sagittarius: The Warrior-Philosopher's Bold Journey on 7 Dece…"
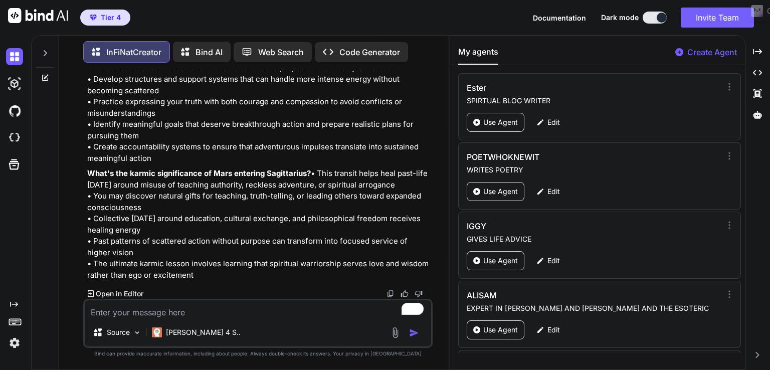
paste textarea "6 December 2025 Mercury enters Scorpio at 15:16 The Moon Sesquisquare Mercury O…"
type textarea "6 December 2025 Mercury enters Scorpio at 15:16 The Moon Sesquisquare Mercury O…"
type textarea "x"
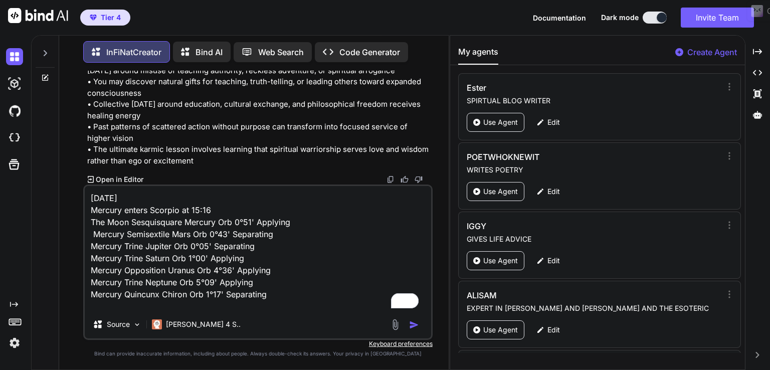
scroll to position [49, 0]
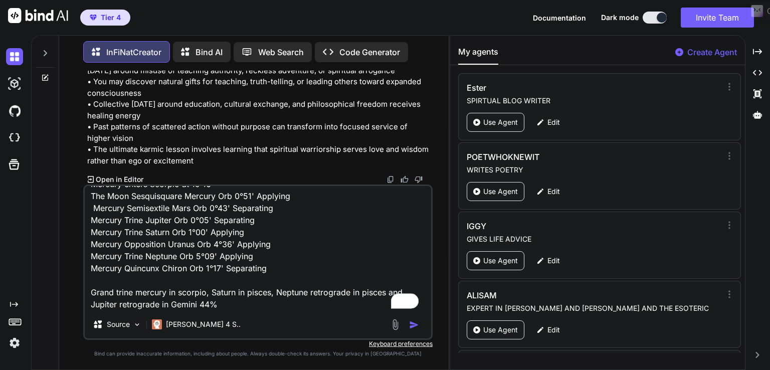
type textarea "6 December 2025 Mercury enters Scorpio at 15:16 The Moon Sesquisquare Mercury O…"
click at [416, 326] on img "button" at bounding box center [414, 325] width 10 height 10
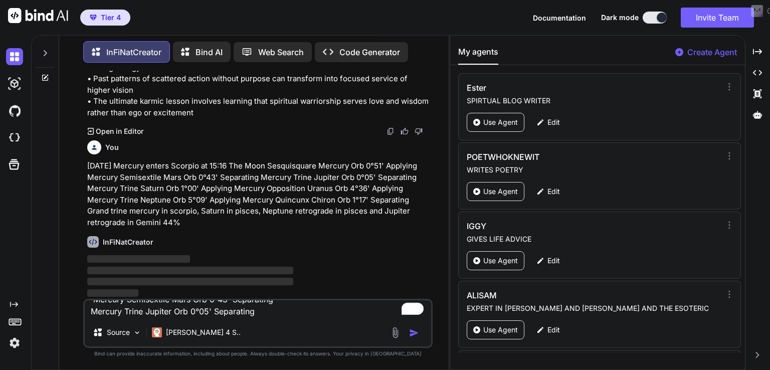
scroll to position [0, 0]
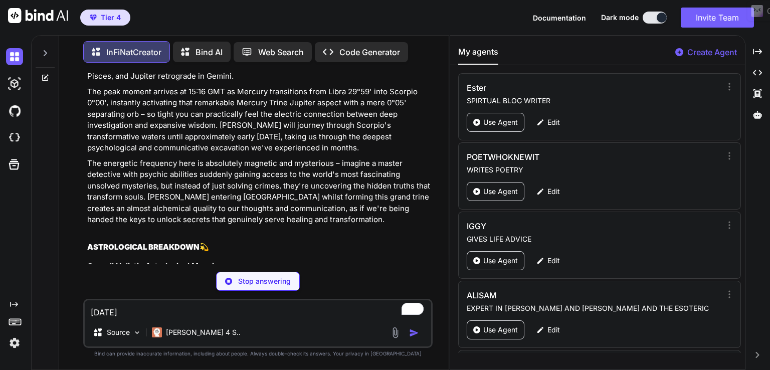
type textarea "x"
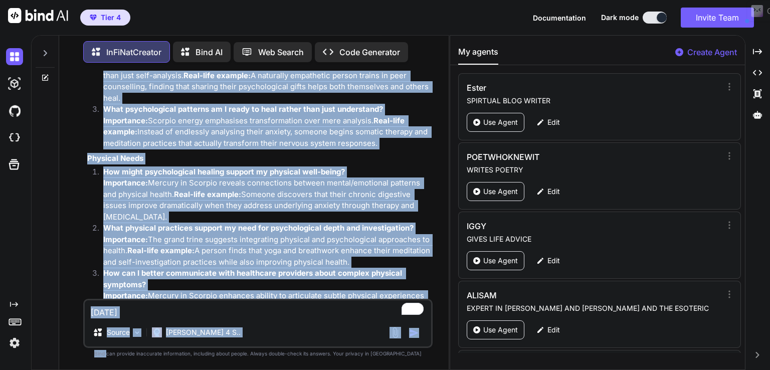
scroll to position [25750, 0]
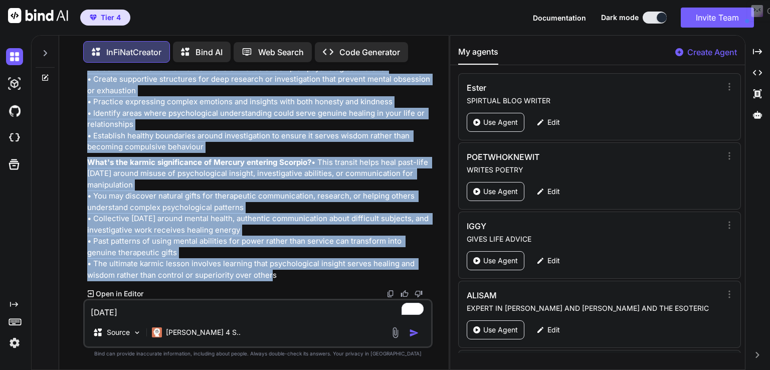
drag, startPoint x: 88, startPoint y: 258, endPoint x: 286, endPoint y: 273, distance: 199.1
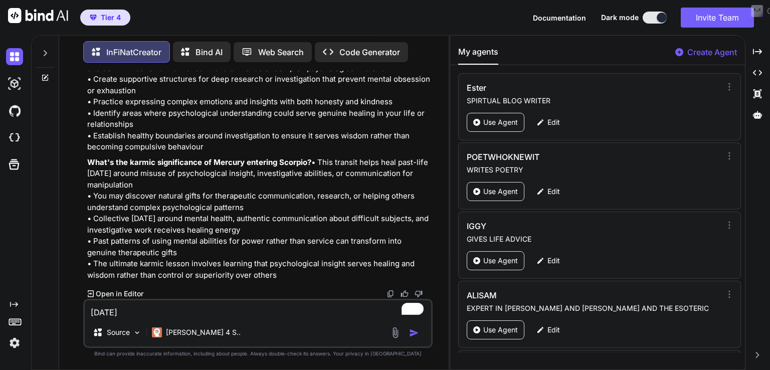
paste textarea "10 December 2025 Neptune Stationary Direct at 12:23 Mercury Trine Neptune Orb 1…"
type textarea "10 December 2025 Neptune Stationary Direct at 12:23 Mercury Trine Neptune Orb 1…"
type textarea "x"
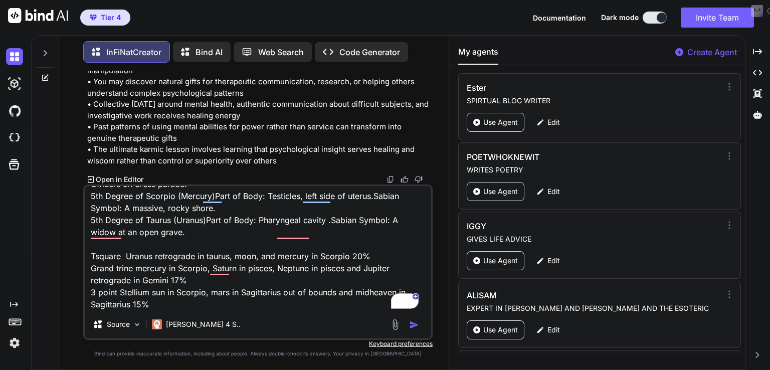
type textarea "10 December 2025 Neptune Stationary Direct at 12:23 Mercury Trine Neptune Orb 1…"
drag, startPoint x: 215, startPoint y: 161, endPoint x: 178, endPoint y: 169, distance: 38.0
drag, startPoint x: 178, startPoint y: 169, endPoint x: 180, endPoint y: 119, distance: 50.2
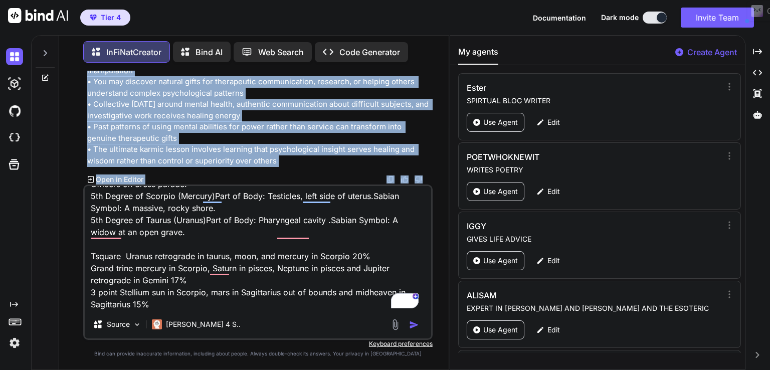
scroll to position [25864, 0]
drag, startPoint x: 88, startPoint y: 141, endPoint x: 278, endPoint y: 157, distance: 190.7
copy div "Mercury Dives Deep: The Messenger's Profound Journey into Scorpio on 6 December…"
click at [411, 322] on img "button" at bounding box center [414, 325] width 10 height 10
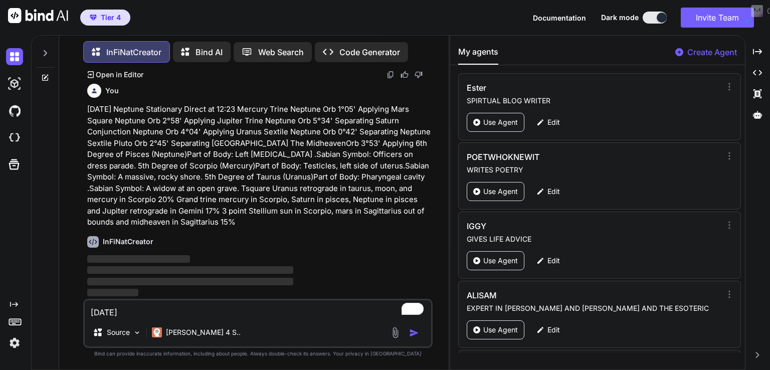
scroll to position [25968, 0]
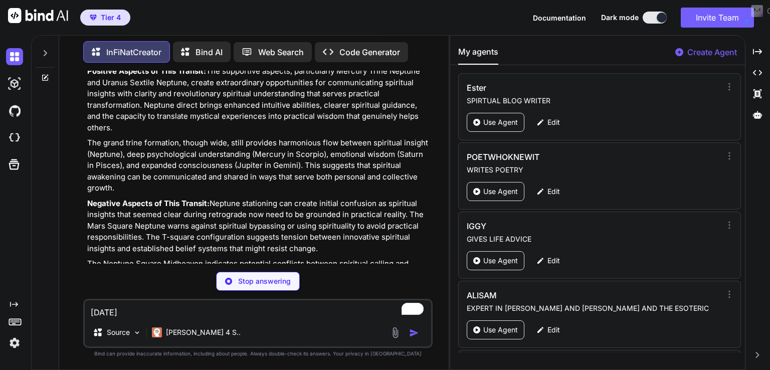
type textarea "x"
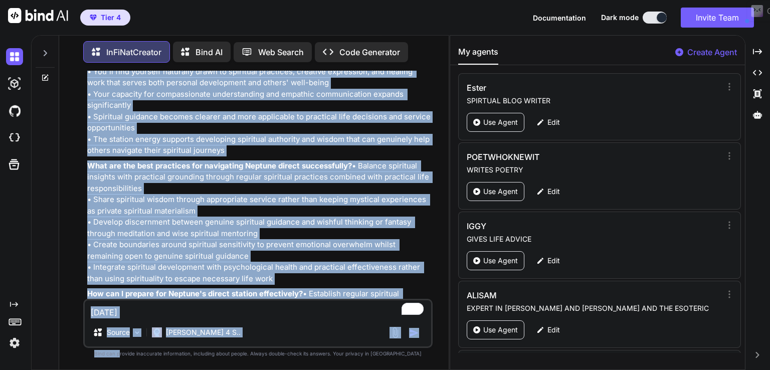
scroll to position [33670, 0]
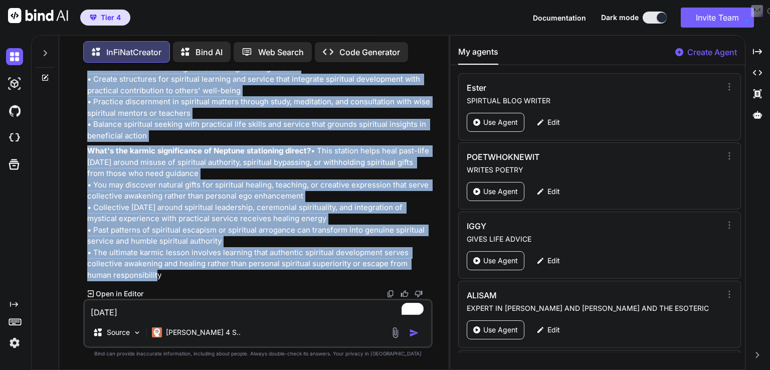
drag, startPoint x: 88, startPoint y: 259, endPoint x: 179, endPoint y: 271, distance: 91.5
copy div "Neptune's Awakening: The Great Spiritual Tide Turns Direct on 10 December 2025 …"
click at [430, 239] on p "What's the karmic significance of Neptune stationing direct? • This station hel…" at bounding box center [258, 212] width 343 height 135
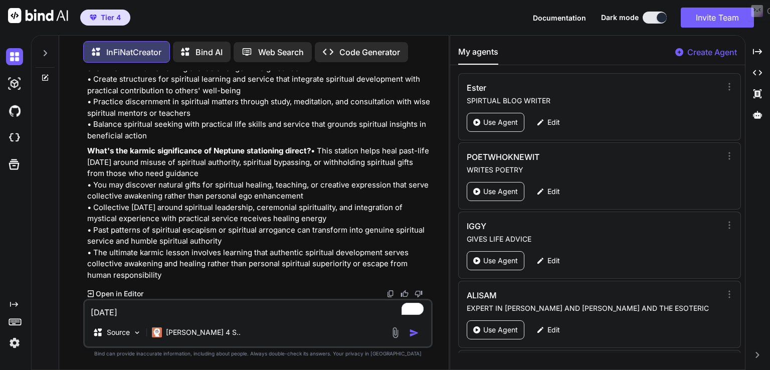
click at [174, 311] on textarea "10 December 2025 Neptune Stationary Direct at 12:23 Mercury Trine Neptune Orb 1…" at bounding box center [258, 309] width 346 height 18
paste textarea "Sun enters Sagittarius at 22:50 The Sun Conjunction Venus Orb 5°12' Applying Th…"
type textarea "Sun enters Sagittarius at 22:50 The Sun Conjunction Venus Orb 5°12' Applying Th…"
type textarea "x"
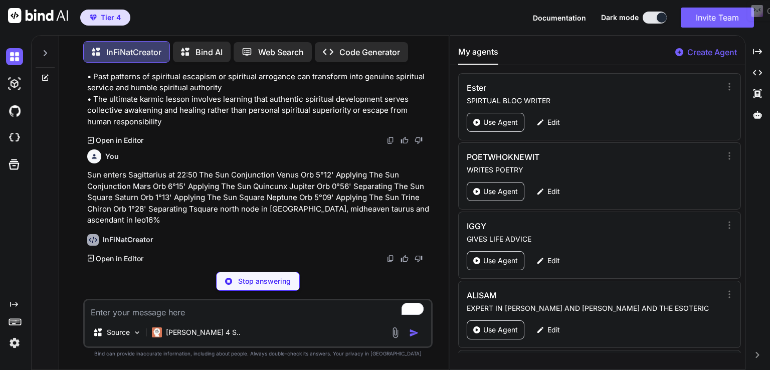
scroll to position [33821, 0]
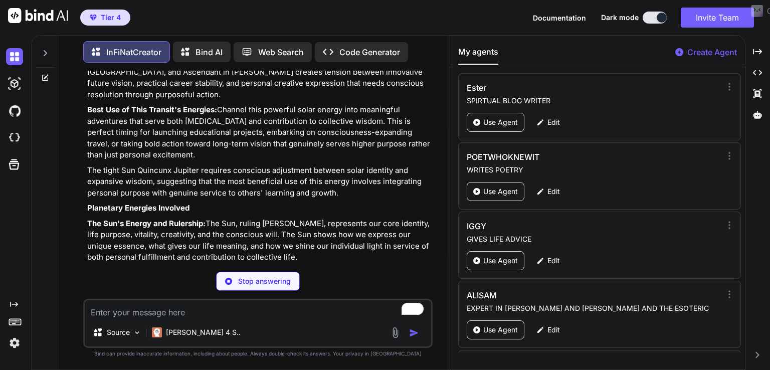
type textarea "x"
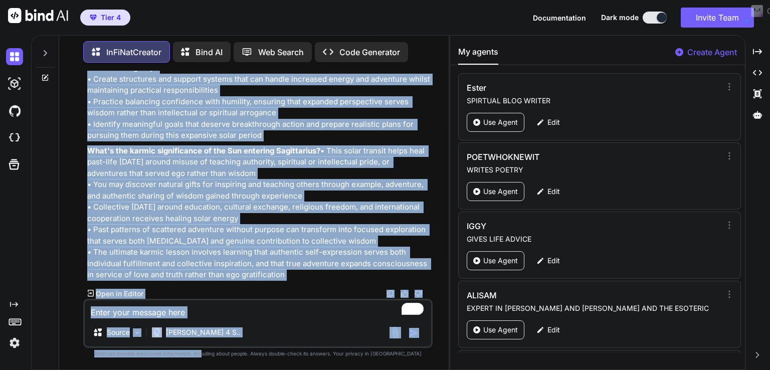
scroll to position [41222, 0]
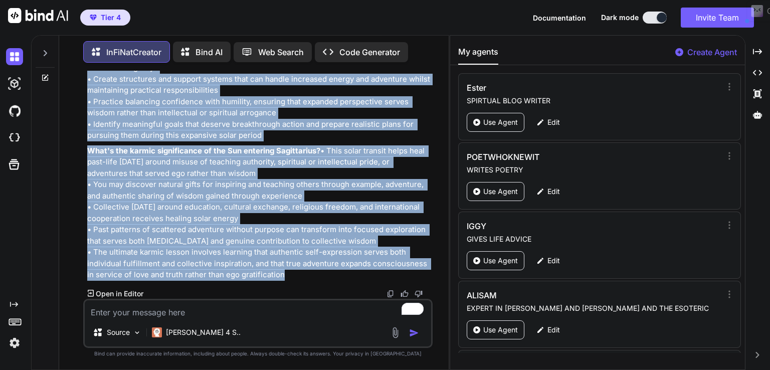
drag, startPoint x: 86, startPoint y: 254, endPoint x: 317, endPoint y: 273, distance: 231.4
copy div "The Sun's Adventurous Ascent: Our Solar Journey into Sagittarius on 21 November…"
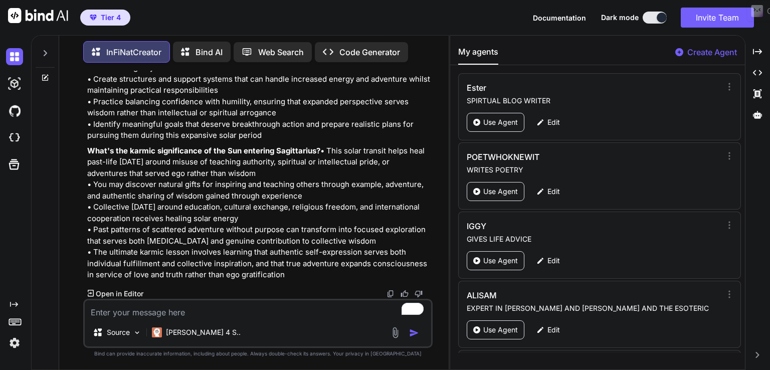
paste textarea "Venus enters Sagittarius at 02:16 The Moon Conjunction Venus Orb 4°28' Separati…"
type textarea "Venus enters Sagittarius at 02:16 The Moon Conjunction Venus Orb 4°28' Separati…"
type textarea "x"
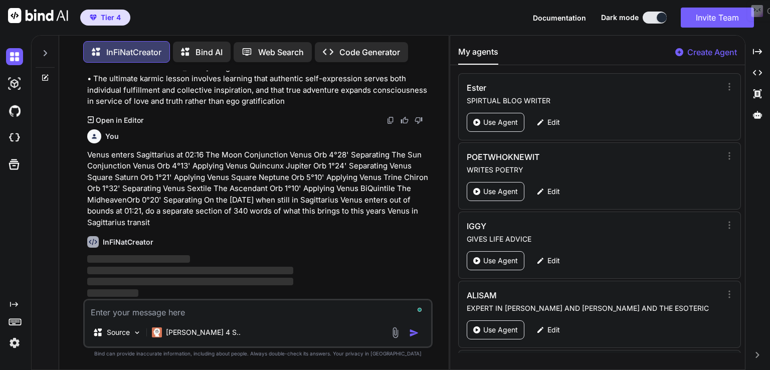
scroll to position [41395, 0]
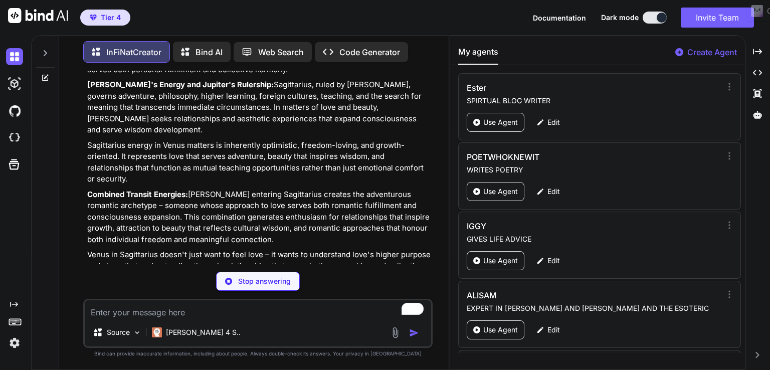
type textarea "x"
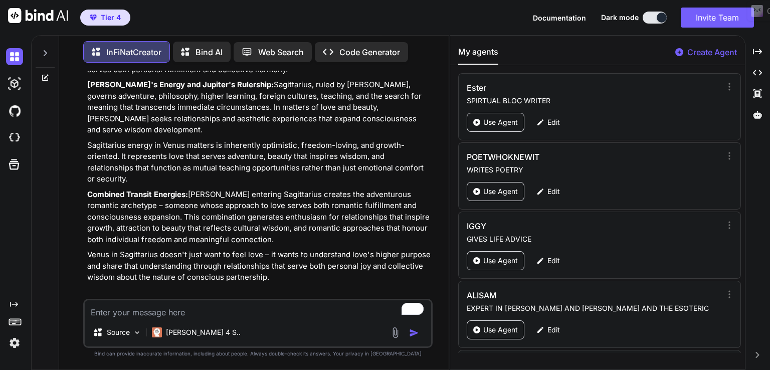
paste textarea "21 December 2025 Venus enters out of bounds at 01:21 The Sun Conjunction Venus …"
type textarea "21 December 2025 Venus enters out of bounds at 01:21 The Sun Conjunction Venus …"
type textarea "x"
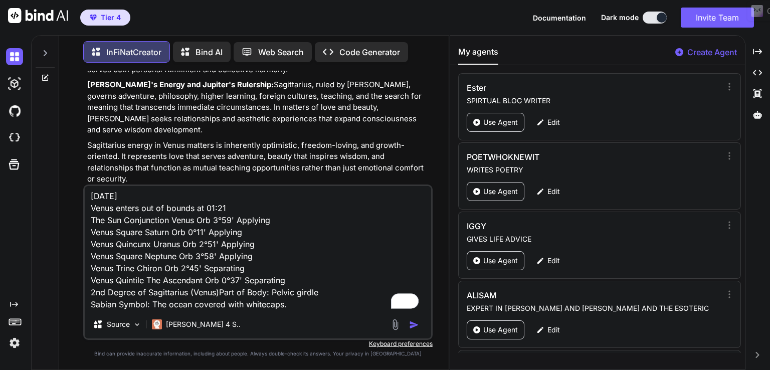
type textarea "21 December 2025 Venus enters out of bounds at 01:21 The Sun Conjunction Venus …"
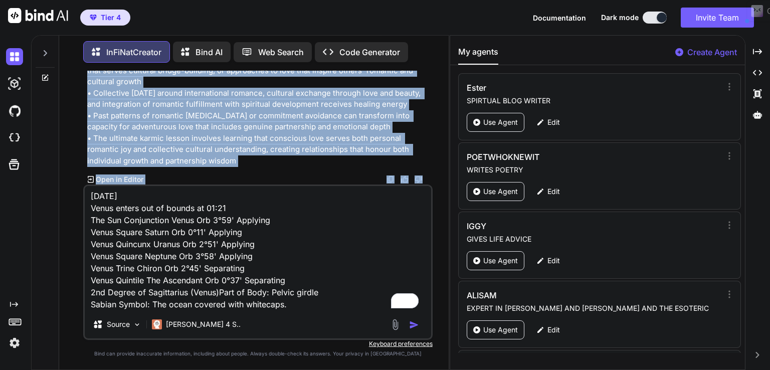
scroll to position [48289, 0]
drag, startPoint x: 88, startPoint y: 157, endPoint x: 234, endPoint y: 155, distance: 145.9
copy div "Venus Enters Sagittarius: Love's Grand Adventure Begins on 16 December 2025 💕🏹 …"
click at [415, 324] on img "button" at bounding box center [414, 325] width 10 height 10
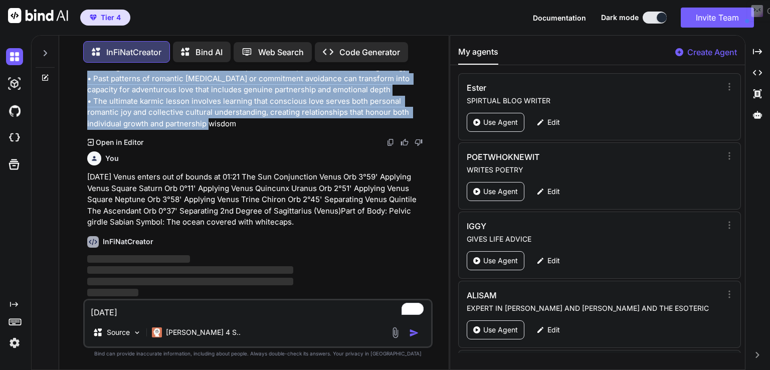
scroll to position [48326, 0]
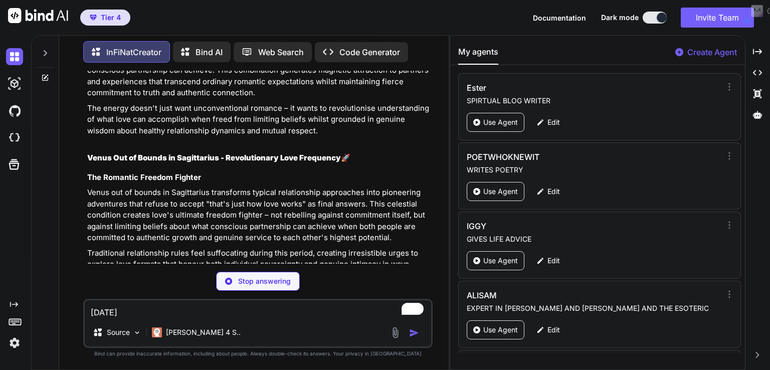
type textarea "x"
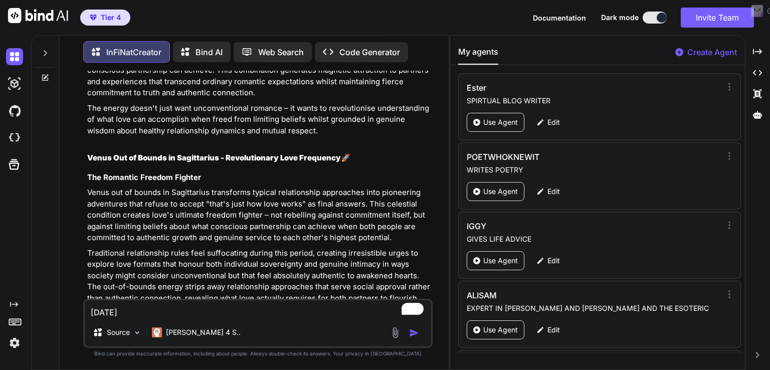
paste textarea "st of December Winter Solstice with the sun in the 6th degree of Sagittarius at…"
type textarea "21st of December Winter Solstice with the sun in the 6th degree of Sagittarius …"
type textarea "x"
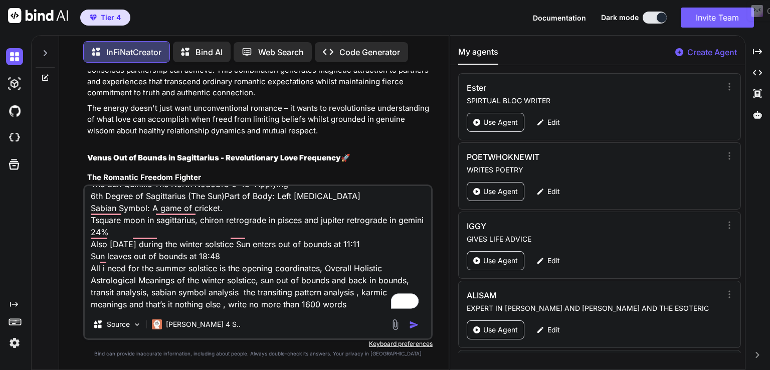
type textarea "21st of December Winter Solstice with the sun in the 6th degree of Sagittarius …"
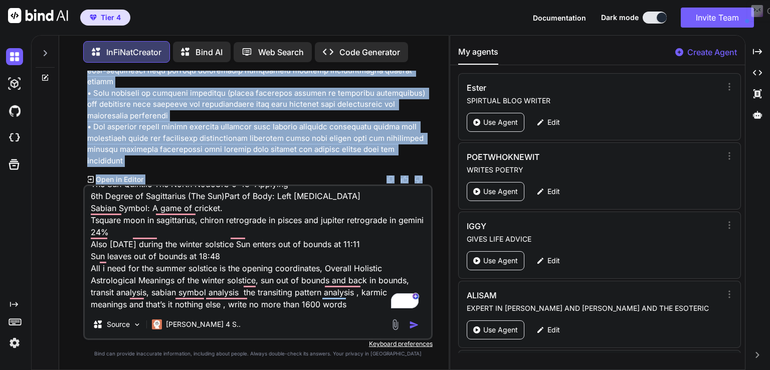
scroll to position [56206, 0]
drag, startPoint x: 88, startPoint y: 158, endPoint x: 216, endPoint y: 159, distance: 127.3
copy div "Venus Goes Rogue: Love's Revolutionary Liberation at 2° Sagittarius on 21 Decem…"
click at [413, 321] on img "button" at bounding box center [414, 325] width 10 height 10
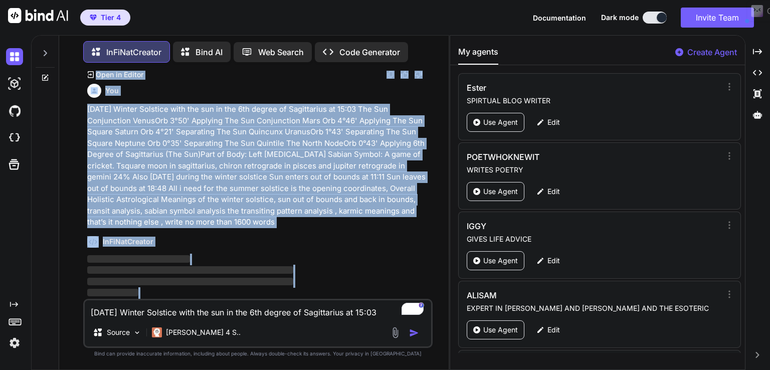
scroll to position [56311, 0]
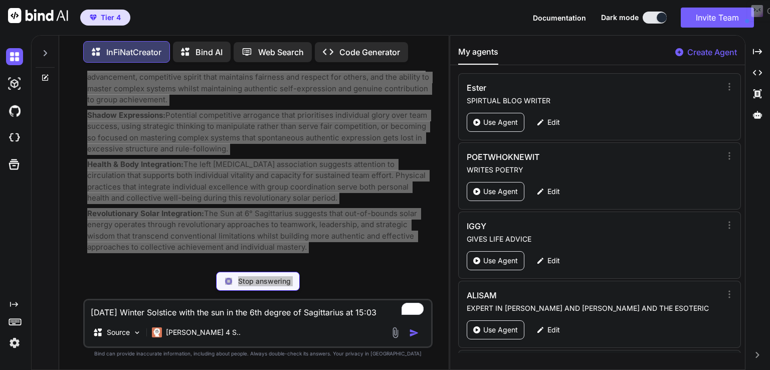
type textarea "x"
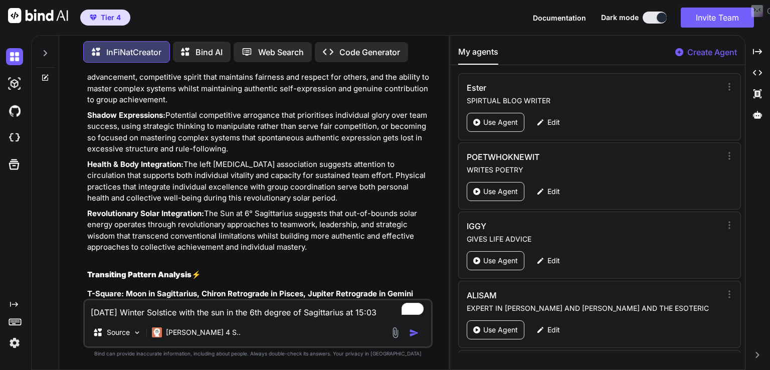
paste textarea "8 December 2025 Mercury enters out of bounds at 11:46 until Mercury leaves out …"
type textarea "28 December 2025 Mercury enters out of bounds at 11:46 until Mercury leaves out…"
type textarea "x"
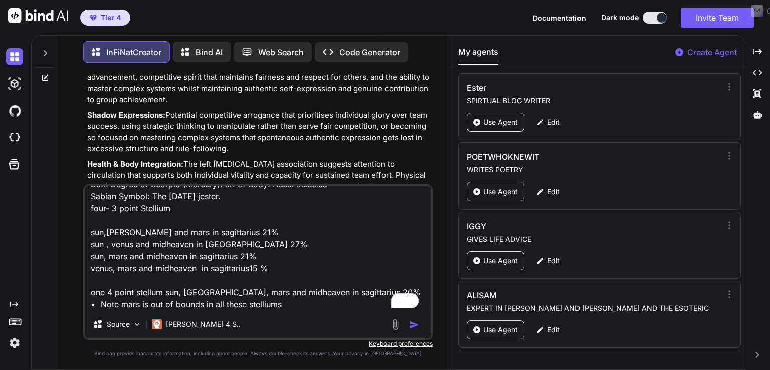
type textarea "28 December 2025 Mercury enters out of bounds at 11:46 until Mercury leaves out…"
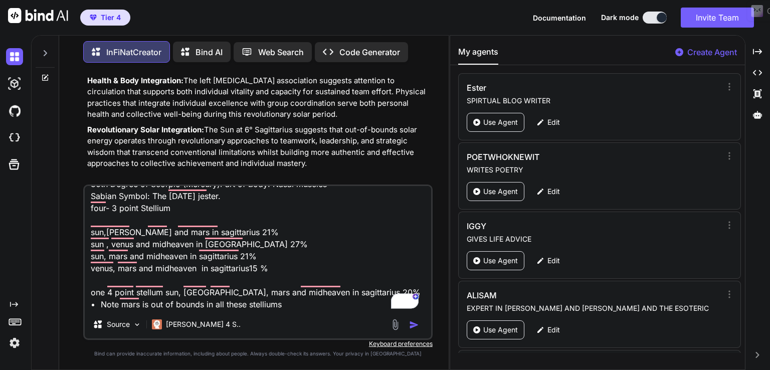
scroll to position [56410, 0]
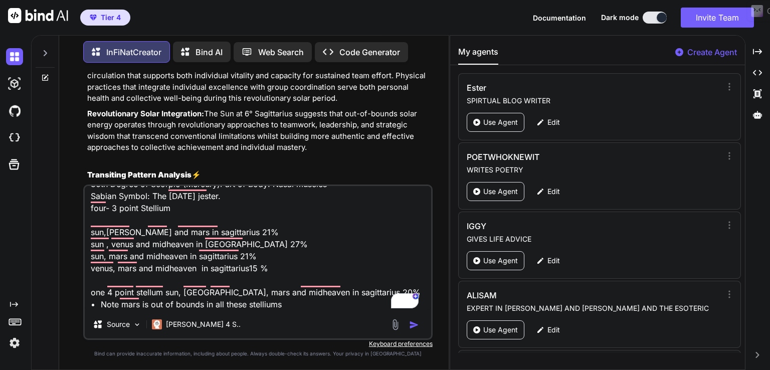
click at [86, 159] on div "You InFiNatCreator Jupiter's Grand Entrance into Gemini: The Great Communicator…" at bounding box center [258, 128] width 347 height 114
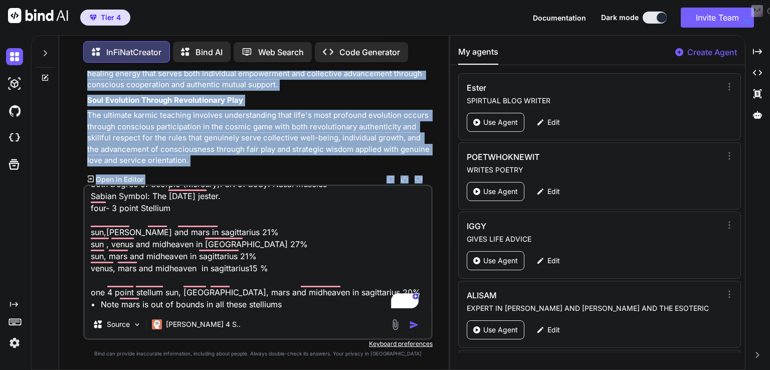
scroll to position [58603, 0]
drag, startPoint x: 87, startPoint y: 159, endPoint x: 210, endPoint y: 165, distance: 122.5
copy div "Winter Solstice 2025: The Sun's Revolutionary Cricket Match at 6° Sagittarius 🏏…"
click at [415, 326] on img "button" at bounding box center [414, 325] width 10 height 10
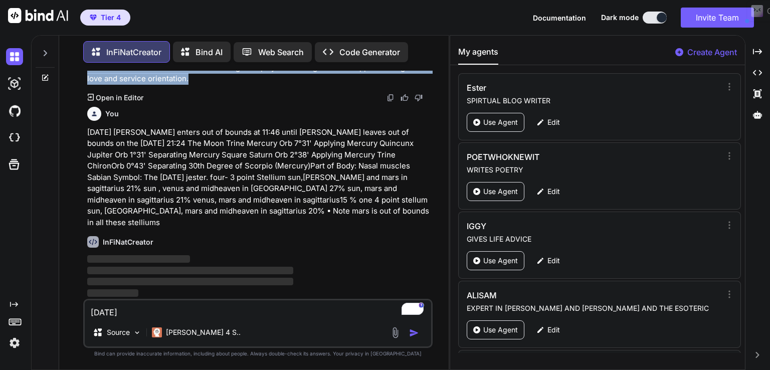
scroll to position [58674, 0]
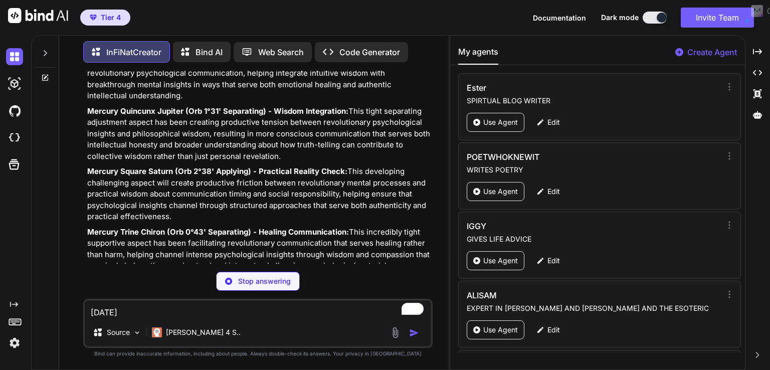
type textarea "x"
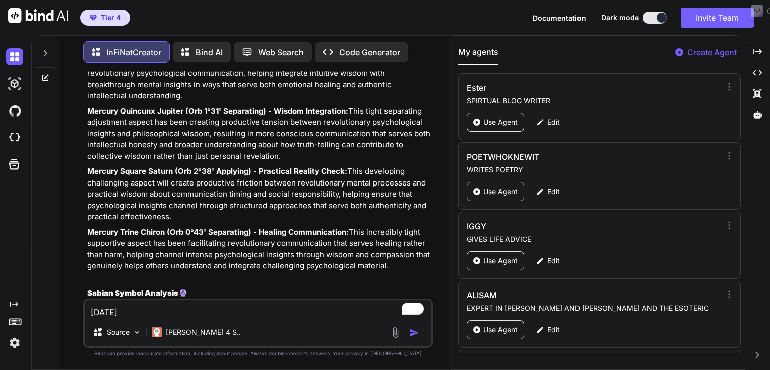
paste textarea "29 December 2025 Mercury enters Sagittarius at 01:54 The Moon Trine Mercury Orb…"
type textarea "29 December 2025 Mercury enters Sagittarius at 01:54 The Moon Trine Mercury Orb…"
type textarea "x"
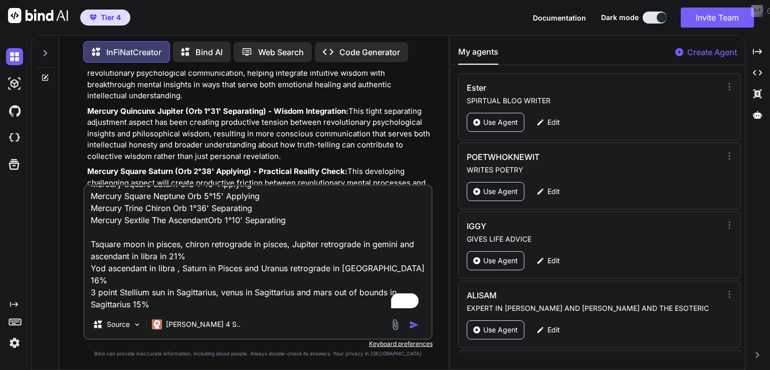
type textarea "29 December 2025 Mercury enters Sagittarius at 01:54 The Moon Trine Mercury Orb…"
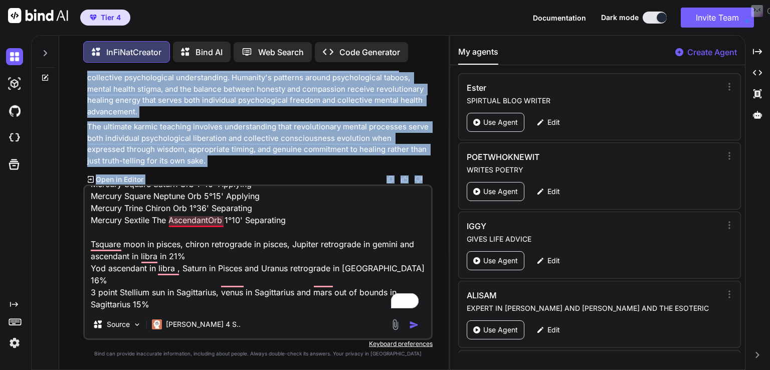
scroll to position [61523, 0]
drag, startPoint x: 88, startPoint y: 159, endPoint x: 259, endPoint y: 159, distance: 170.5
copy div "Mercury's Mischievous Liberation: The Halloween Jester Goes Rogue on 28 Decembe…"
click at [416, 327] on img "button" at bounding box center [414, 325] width 10 height 10
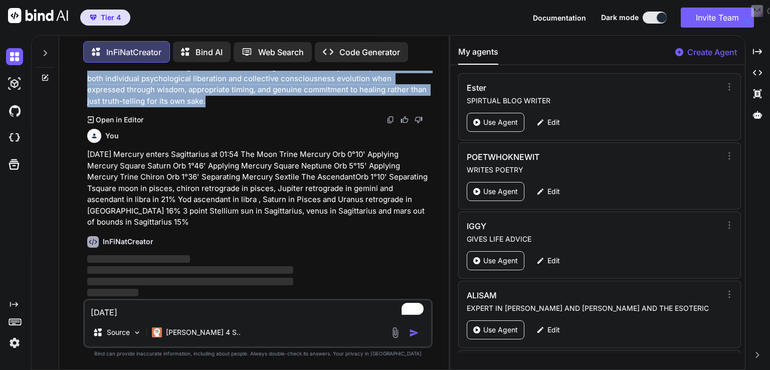
scroll to position [61582, 0]
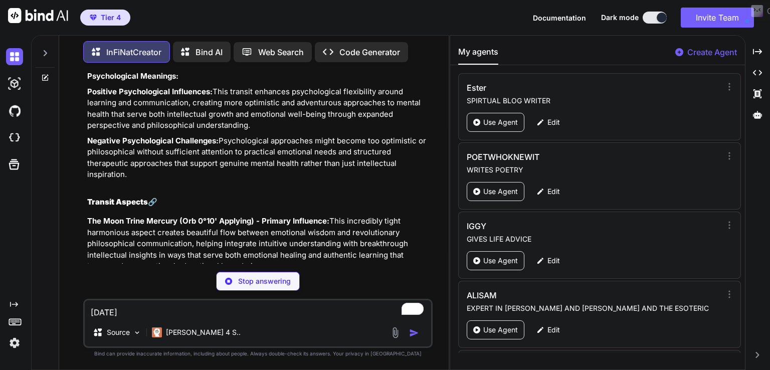
type textarea "x"
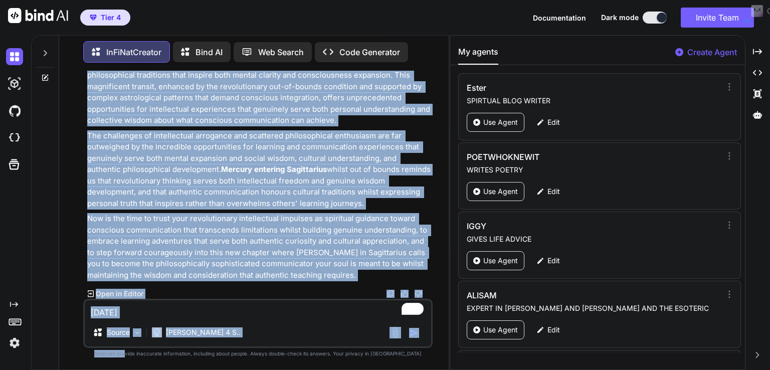
scroll to position [64622, 0]
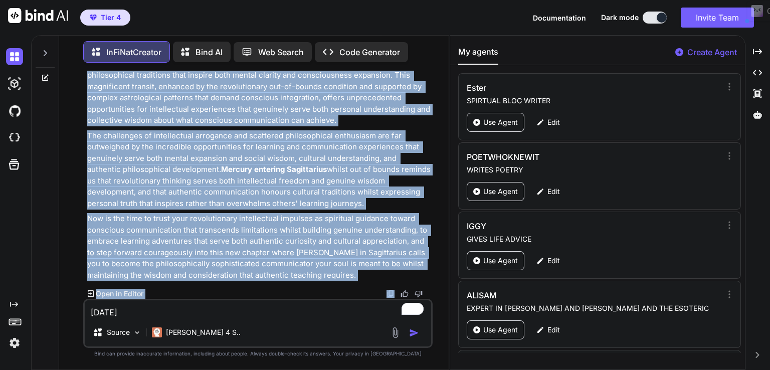
drag, startPoint x: 87, startPoint y: 260, endPoint x: 343, endPoint y: 264, distance: 255.7
copy div "Mercury's Adventurous Awakening: The Cosmic Messenger Enters Sagittarius on 29 …"
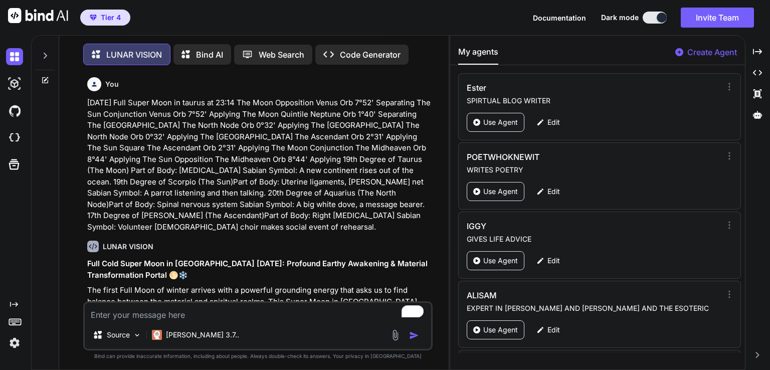
scroll to position [7129, 0]
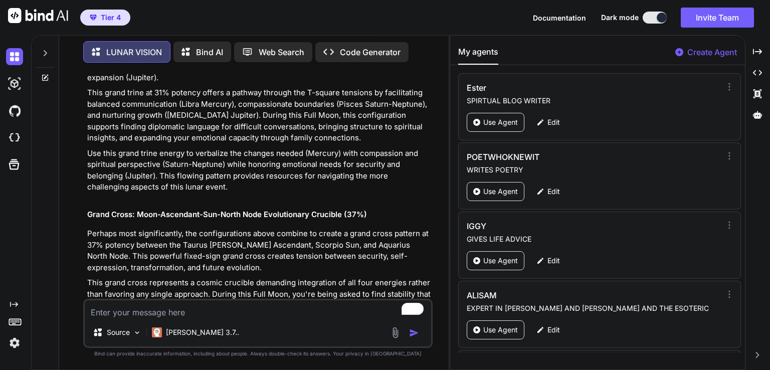
paste textarea "33 Loremips 9431 Dol Sita co Adipiscinge se 81:72 Doe Temp inc utl Etdoloremag …"
type textarea "33 Loremips 9431 Dol Sita co Adipiscinge se 81:72 Doe Temp inc utl Etdoloremag …"
type textarea "x"
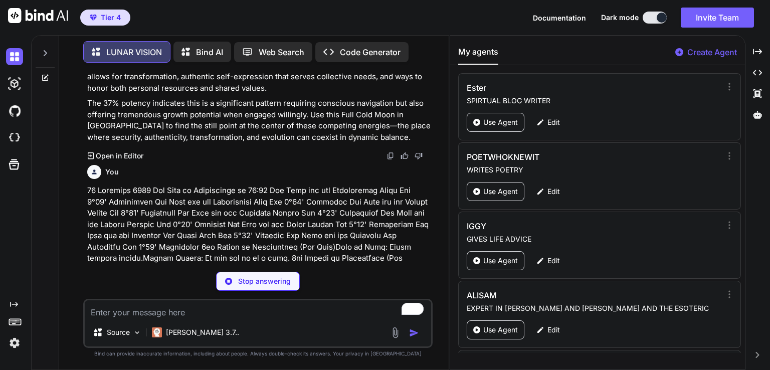
type textarea "x"
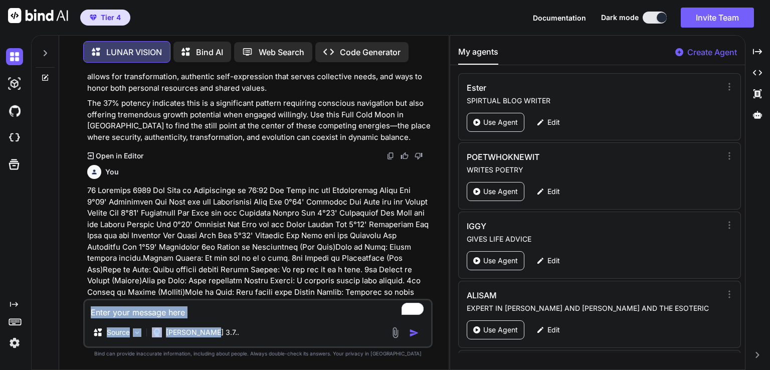
drag, startPoint x: 88, startPoint y: 294, endPoint x: 402, endPoint y: 258, distance: 315.9
click at [396, 308] on div "You [DATE] Full Super Moon in taurus at 23:14 The Moon Opposition Venus Orb 7°5…" at bounding box center [257, 220] width 349 height 299
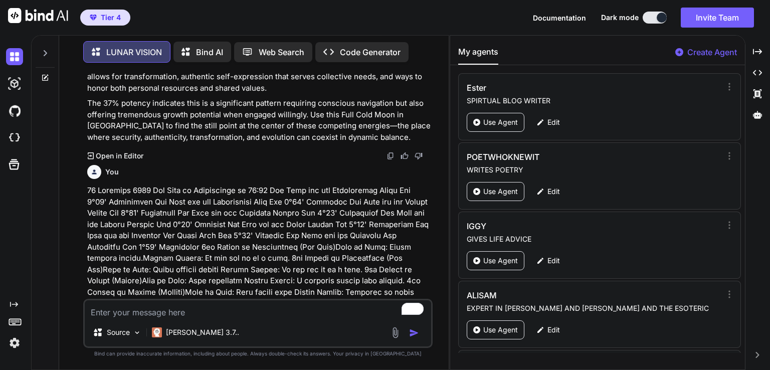
click at [376, 263] on p at bounding box center [258, 269] width 343 height 169
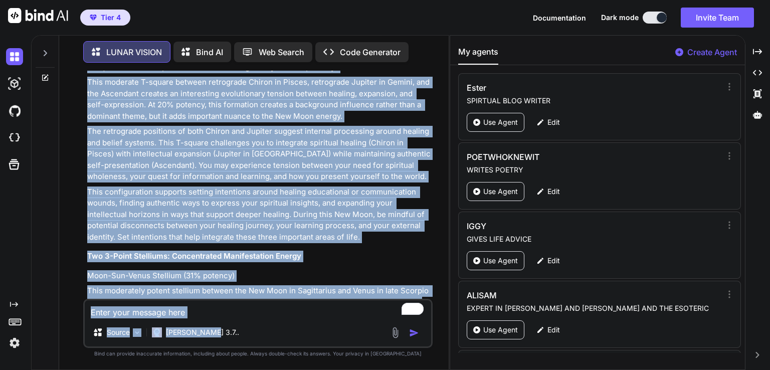
scroll to position [14193, 0]
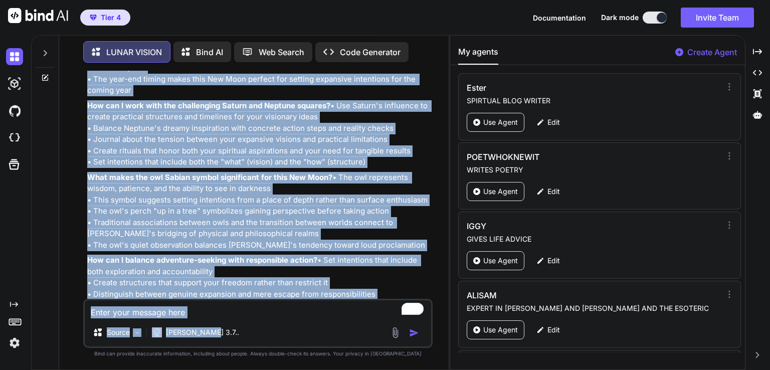
drag, startPoint x: 87, startPoint y: 296, endPoint x: 387, endPoint y: 271, distance: 301.3
copy div "Lor Ipsu do Sitametcons Adipisci 7296: Elitseddo Eiusmod Tempor & Incididuntutl…"
